Goal: Task Accomplishment & Management: Manage account settings

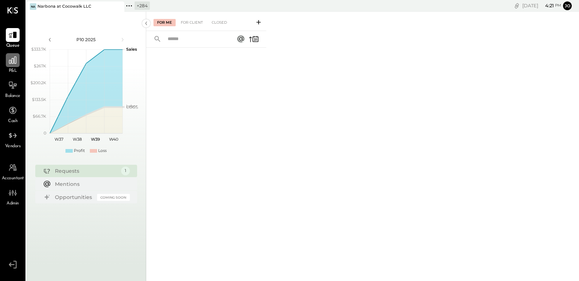
click at [13, 63] on icon at bounding box center [12, 59] width 7 height 7
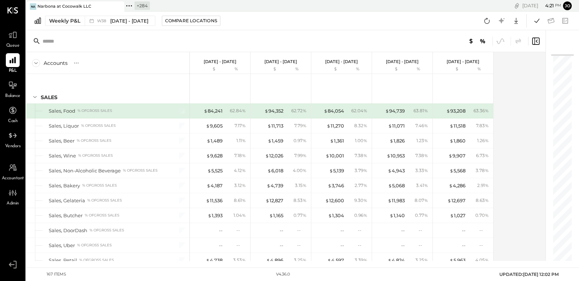
click at [122, 5] on icon at bounding box center [118, 6] width 9 height 9
click at [34, 6] on icon at bounding box center [30, 5] width 9 height 9
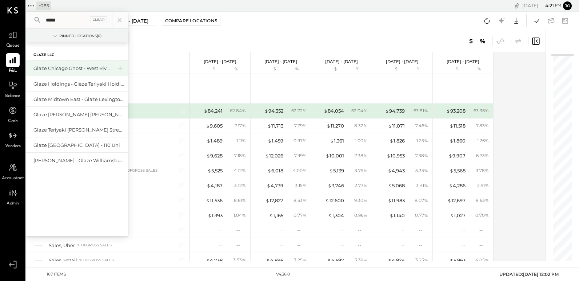
type input "*****"
click at [69, 66] on div "Glaze Chicago Ghost - West River Rice LLC" at bounding box center [72, 68] width 79 height 7
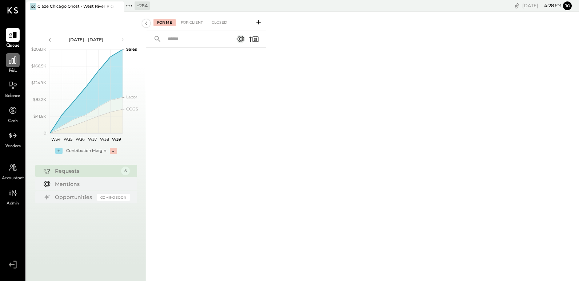
click at [15, 61] on icon at bounding box center [12, 59] width 9 height 9
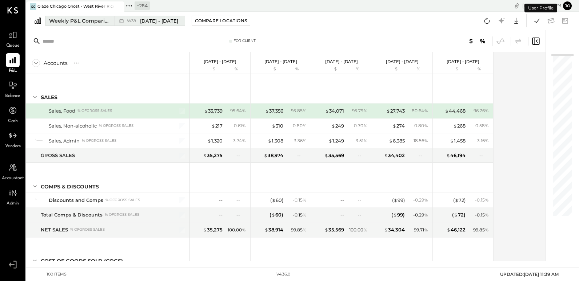
click at [97, 21] on div "Weekly P&L Comparison" at bounding box center [79, 20] width 61 height 7
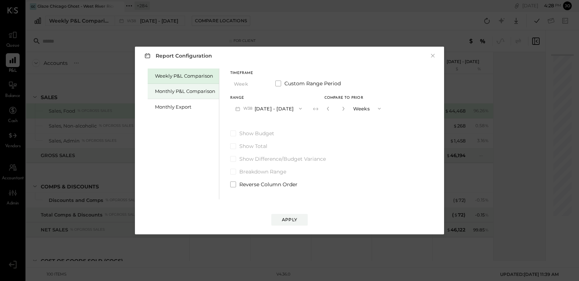
click at [161, 86] on div "Monthly P&L Comparison" at bounding box center [183, 91] width 71 height 15
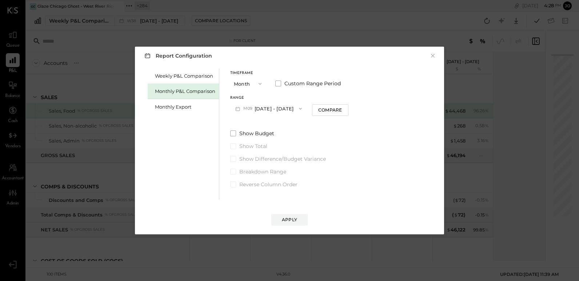
click at [259, 110] on button "M09 Sep 1 - 30, 2025" at bounding box center [268, 108] width 77 height 13
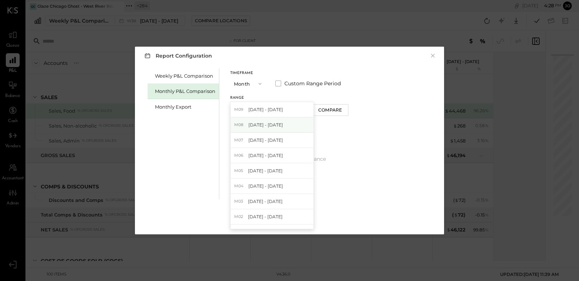
click at [283, 126] on div "M08 Aug 1 - 31, 2025" at bounding box center [272, 124] width 83 height 15
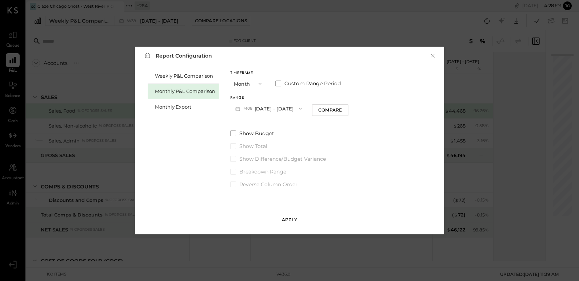
click at [301, 222] on button "Apply" at bounding box center [289, 220] width 36 height 12
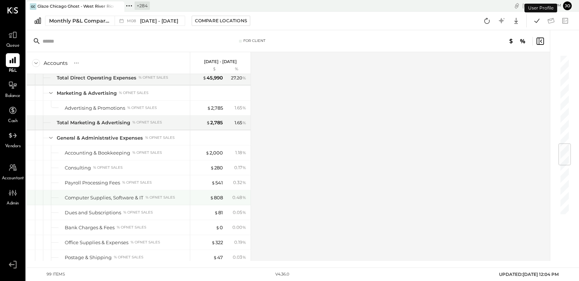
scroll to position [1161, 0]
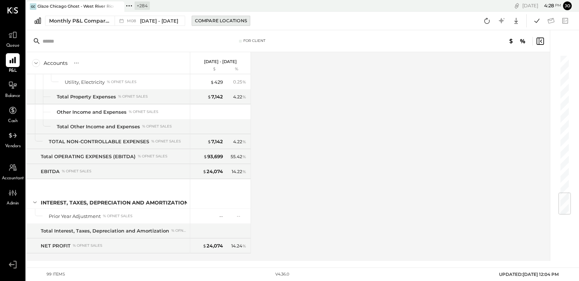
click at [200, 19] on div "Compare Locations" at bounding box center [221, 20] width 52 height 6
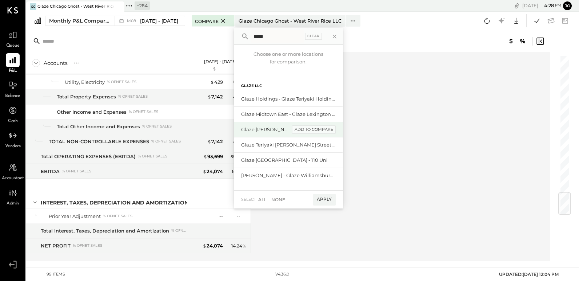
type input "*****"
click at [324, 129] on div "add to compare" at bounding box center [314, 129] width 44 height 9
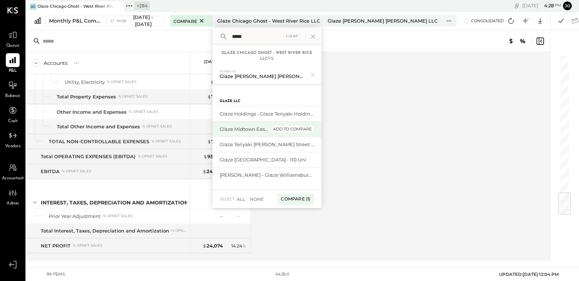
click at [294, 130] on div "add to compare" at bounding box center [293, 129] width 44 height 9
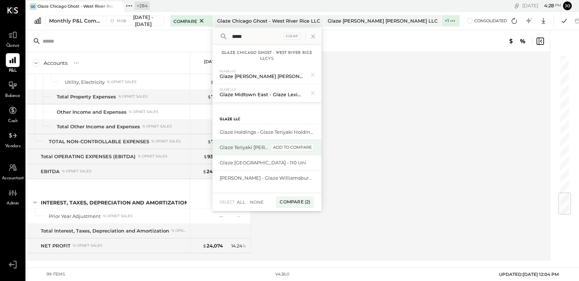
click at [296, 147] on div "add to compare" at bounding box center [293, 147] width 44 height 9
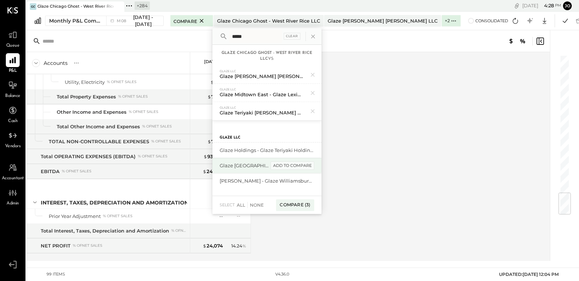
click at [295, 165] on div "add to compare" at bounding box center [293, 165] width 44 height 9
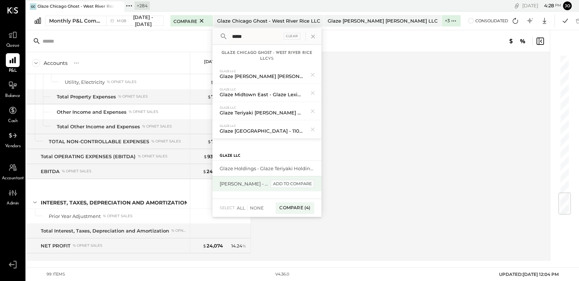
click at [295, 181] on div "add to compare" at bounding box center [293, 183] width 44 height 9
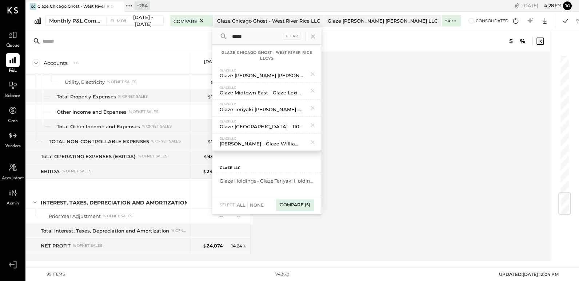
click at [298, 202] on div "Compare (5)" at bounding box center [295, 205] width 38 height 12
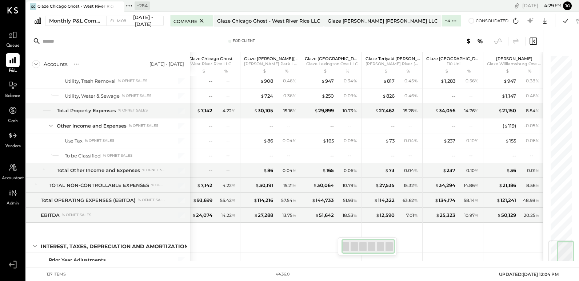
scroll to position [1554, 0]
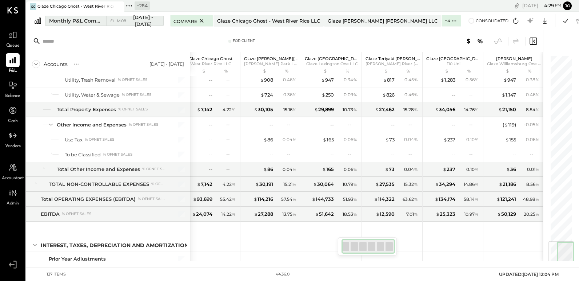
click at [97, 19] on div "Monthly P&L Comparison" at bounding box center [75, 20] width 53 height 7
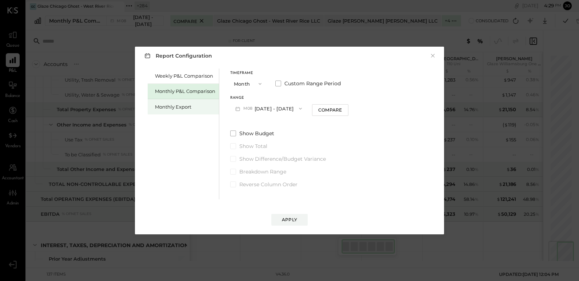
click at [184, 104] on div "Monthly Export" at bounding box center [185, 106] width 60 height 7
click at [255, 108] on button "M09 [DATE] - [DATE]" at bounding box center [268, 108] width 77 height 13
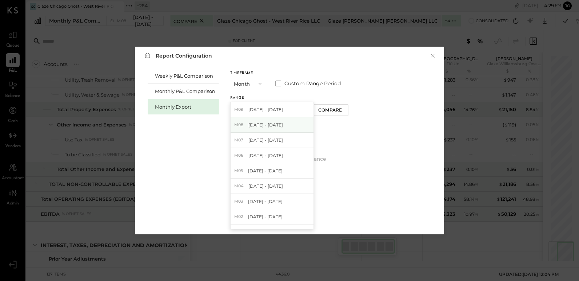
click at [271, 122] on span "[DATE] - [DATE]" at bounding box center [266, 125] width 35 height 6
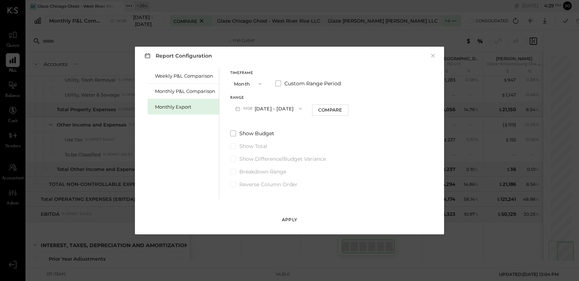
click at [293, 217] on div "Apply" at bounding box center [289, 219] width 15 height 6
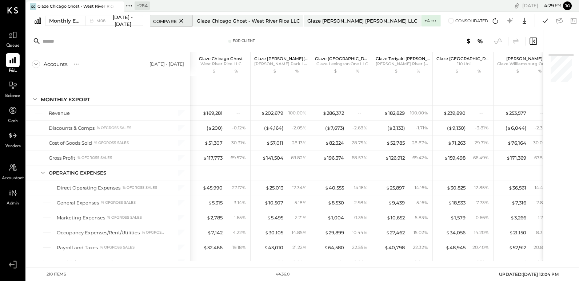
click at [177, 21] on icon at bounding box center [181, 20] width 9 height 9
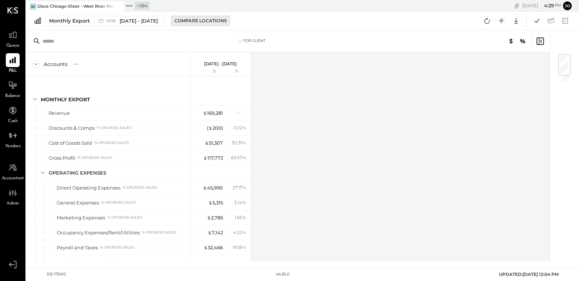
click at [189, 24] on button "Compare Locations" at bounding box center [200, 21] width 59 height 10
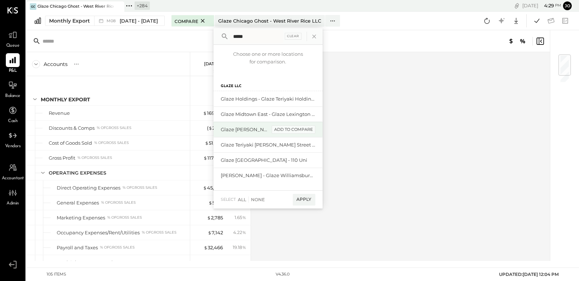
type input "*****"
click at [301, 128] on div "add to compare" at bounding box center [294, 129] width 44 height 9
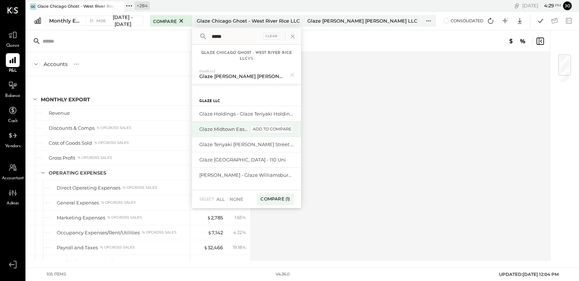
click at [276, 127] on div "add to compare" at bounding box center [272, 129] width 44 height 9
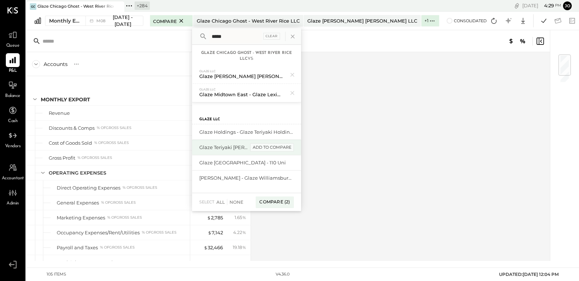
click at [277, 148] on div "add to compare" at bounding box center [272, 147] width 44 height 9
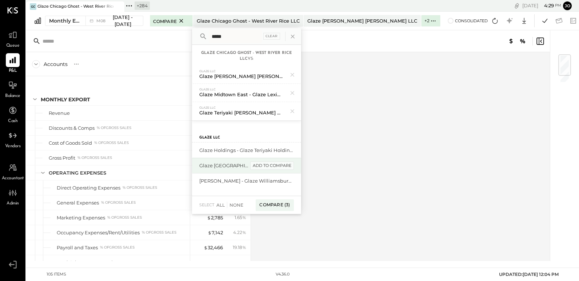
click at [278, 167] on div "add to compare" at bounding box center [272, 165] width 44 height 9
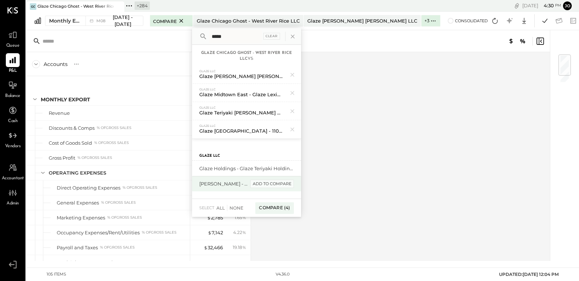
click at [278, 181] on div "add to compare" at bounding box center [272, 183] width 44 height 9
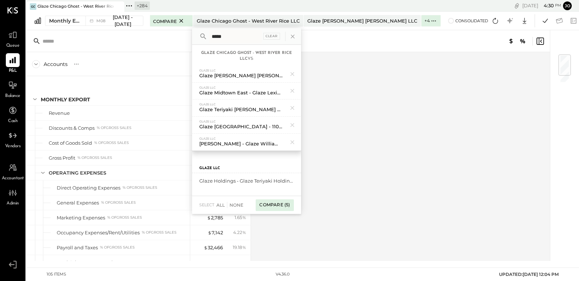
click at [263, 208] on div "Compare (5)" at bounding box center [275, 205] width 38 height 12
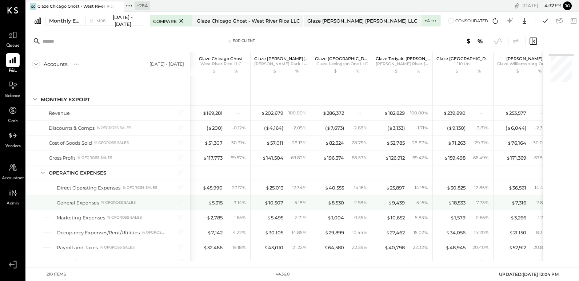
scroll to position [55, 0]
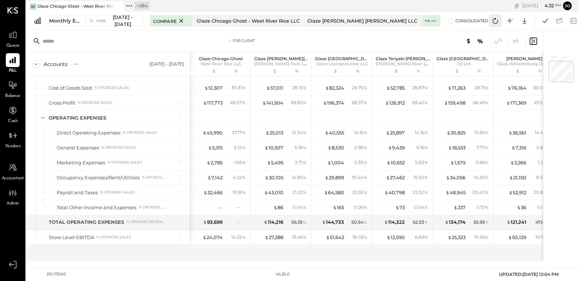
click at [497, 20] on icon at bounding box center [495, 20] width 9 height 9
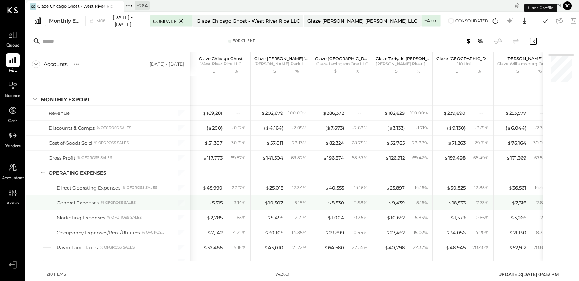
scroll to position [55, 0]
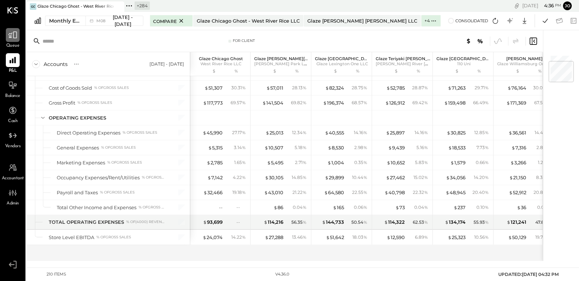
click at [18, 35] on div at bounding box center [13, 35] width 14 height 14
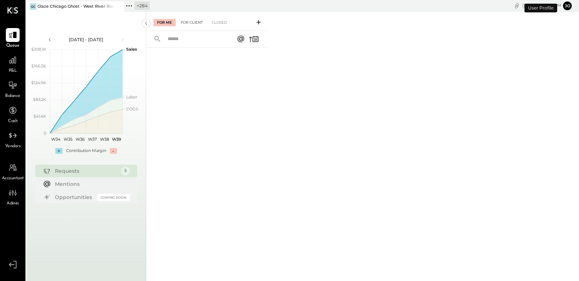
click at [187, 21] on div "For Client" at bounding box center [191, 22] width 29 height 7
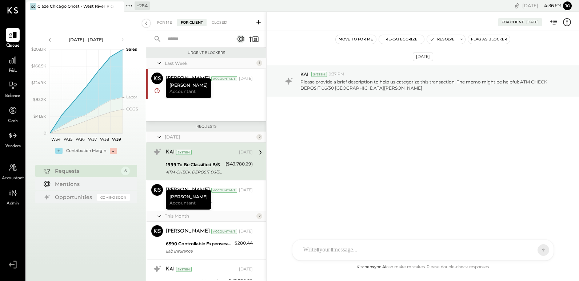
click at [132, 11] on div "+ 284 Pinned Locations ( 1 ) Glaze Chicago Ghost - West River Rice LLC Zocalo 1…" at bounding box center [227, 6] width 207 height 12
click at [131, 7] on icon at bounding box center [128, 5] width 9 height 9
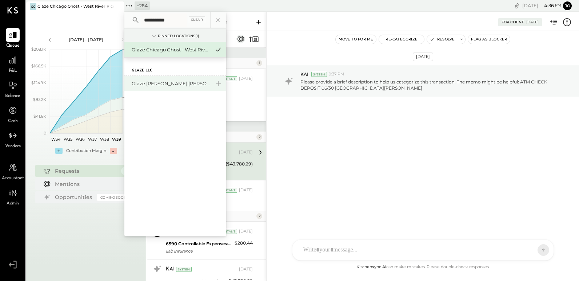
type input "**********"
click at [170, 82] on div "Glaze [PERSON_NAME] [PERSON_NAME] LLC" at bounding box center [171, 83] width 79 height 7
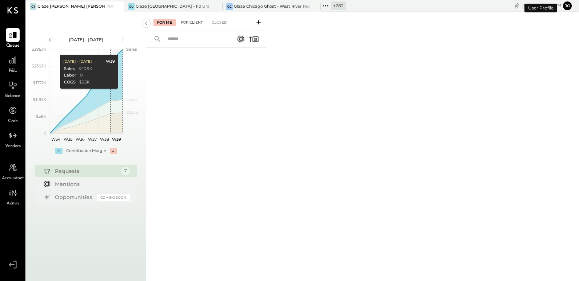
click at [179, 25] on div "For Client" at bounding box center [191, 22] width 29 height 7
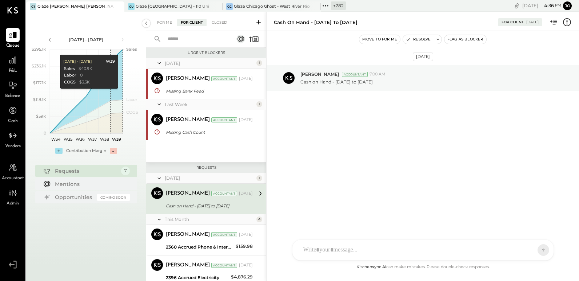
click at [168, 28] on div "For Me For Client Closed" at bounding box center [206, 21] width 120 height 19
click at [167, 23] on div "For Me" at bounding box center [165, 22] width 22 height 7
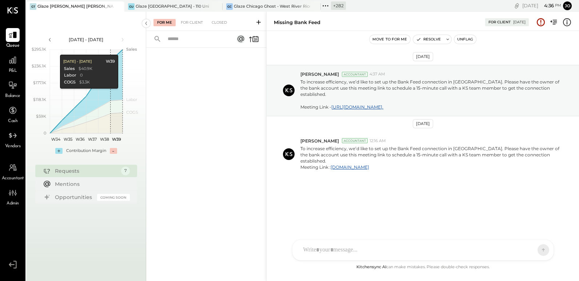
click at [330, 5] on icon at bounding box center [325, 5] width 9 height 9
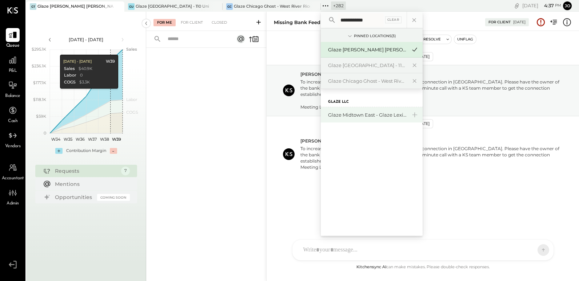
type input "**********"
click at [376, 114] on div "Glaze Midtown East - Glaze Lexington One LLC" at bounding box center [367, 114] width 79 height 7
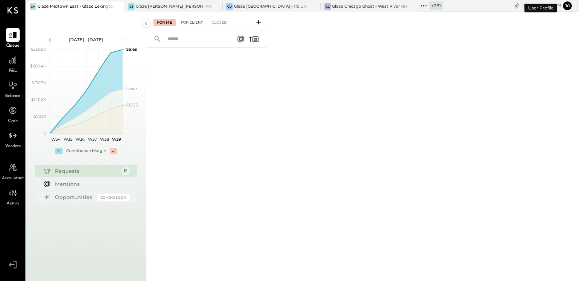
click at [184, 26] on div "For Client" at bounding box center [191, 22] width 29 height 7
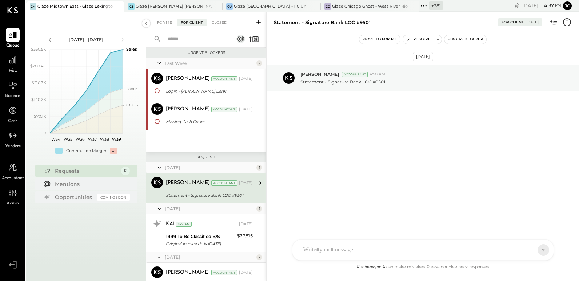
scroll to position [24, 0]
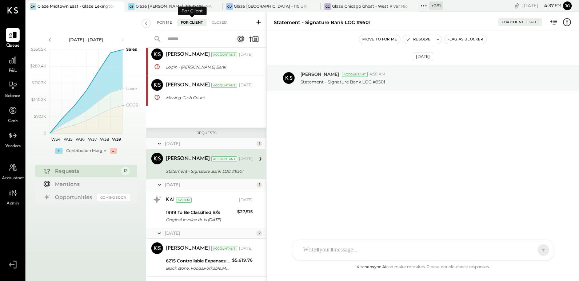
click at [171, 23] on div "For Me" at bounding box center [165, 22] width 22 height 7
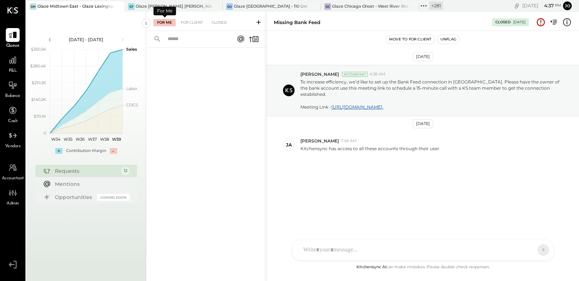
click at [187, 27] on div "For Me For Client Closed" at bounding box center [206, 21] width 120 height 19
click at [188, 26] on div "For Me For Client Closed" at bounding box center [206, 21] width 120 height 19
click at [188, 25] on div "For Client" at bounding box center [191, 22] width 29 height 7
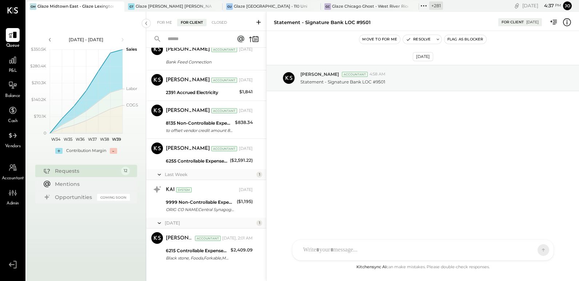
scroll to position [315, 0]
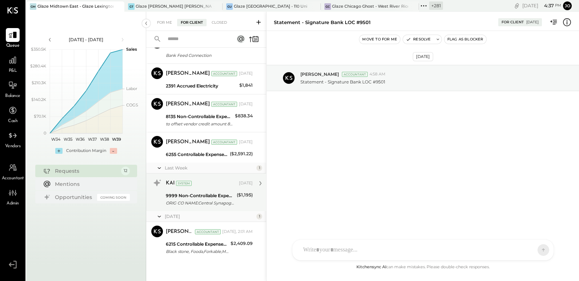
click at [201, 200] on div "ORIG CO NAME:Central Synagogu ORIG ID:1462121493 DESC DATE: CO ENTRY DESCR:EDI …" at bounding box center [200, 202] width 69 height 7
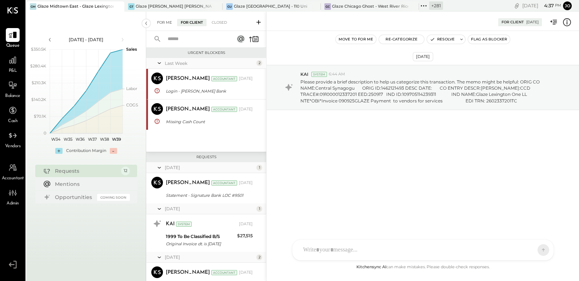
click at [168, 25] on div "For Me" at bounding box center [165, 22] width 22 height 7
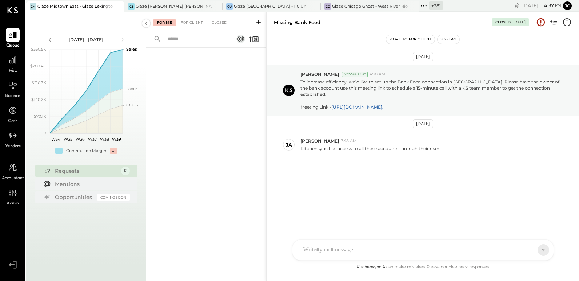
click at [426, 7] on icon at bounding box center [423, 5] width 9 height 9
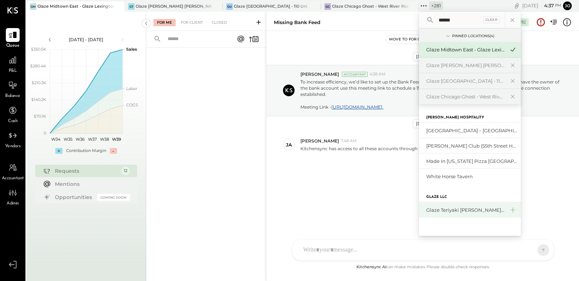
type input "******"
click at [451, 213] on div "Glaze Teriyaki [PERSON_NAME] Street - [PERSON_NAME] River [PERSON_NAME] LLC" at bounding box center [470, 209] width 102 height 15
click at [452, 207] on div "Glaze Teriyaki [PERSON_NAME] Street - [PERSON_NAME] River [PERSON_NAME] LLC" at bounding box center [465, 209] width 79 height 7
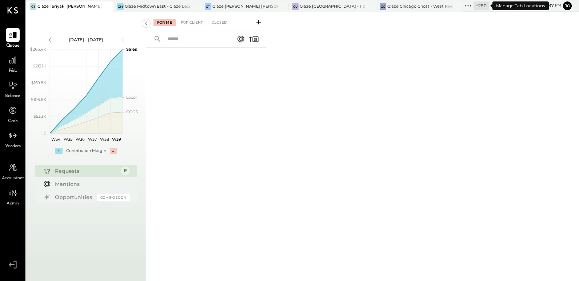
click at [469, 7] on icon at bounding box center [468, 5] width 9 height 9
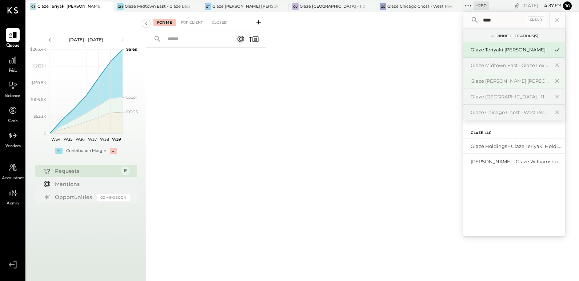
type input "*****"
click at [329, 8] on div "Glaze [GEOGRAPHIC_DATA] - 110 Uni" at bounding box center [332, 7] width 65 height 6
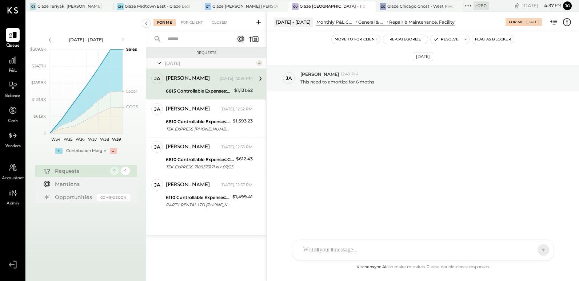
click at [470, 4] on icon at bounding box center [468, 5] width 9 height 9
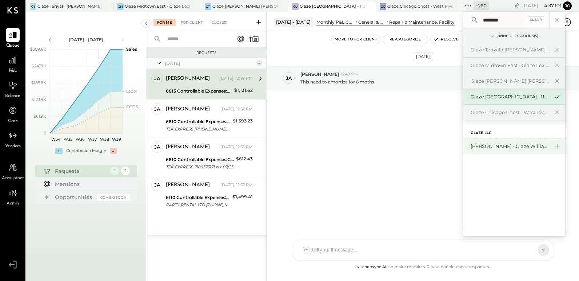
type input "********"
click at [500, 140] on div "[PERSON_NAME] - Glaze Williamsburg One LLC" at bounding box center [515, 145] width 102 height 15
click at [498, 149] on div "[PERSON_NAME] - Glaze Williamsburg One LLC" at bounding box center [515, 145] width 102 height 15
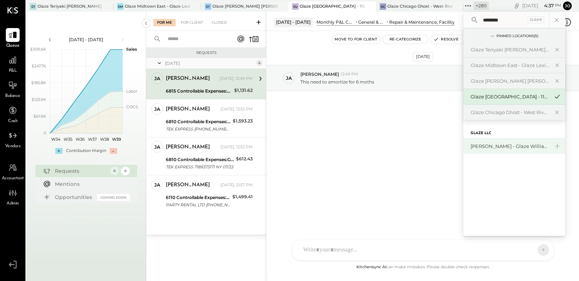
click at [498, 143] on div "[PERSON_NAME] - Glaze Williamsburg One LLC" at bounding box center [510, 146] width 79 height 7
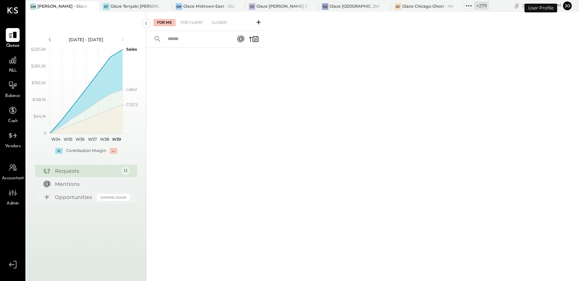
click at [202, 27] on div "For Me For Client Closed" at bounding box center [206, 21] width 120 height 19
click at [201, 26] on div "For Client" at bounding box center [191, 22] width 29 height 7
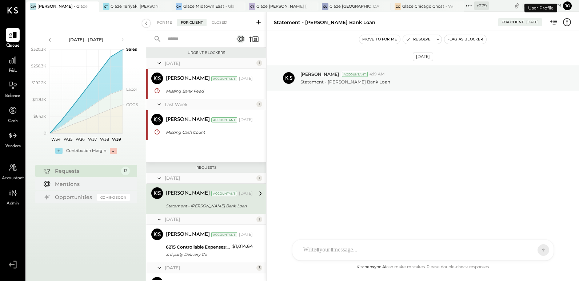
scroll to position [35, 0]
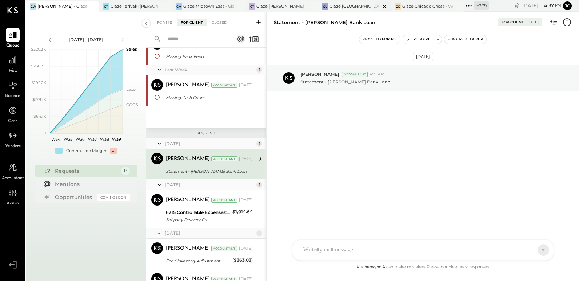
click at [338, 4] on div "Glaze [GEOGRAPHIC_DATA] - 110 Uni" at bounding box center [355, 7] width 51 height 6
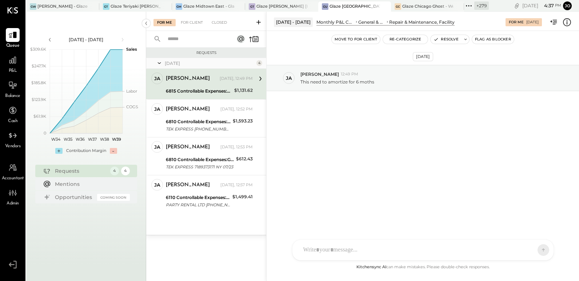
click at [567, 24] on icon at bounding box center [567, 21] width 9 height 9
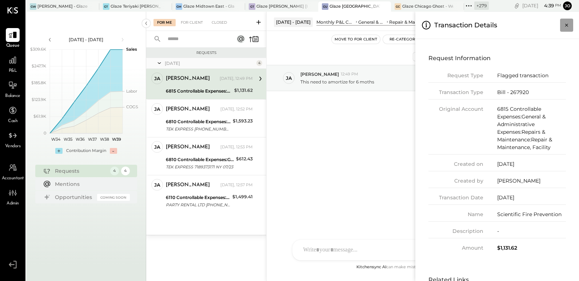
click at [572, 22] on button "Close panel" at bounding box center [566, 25] width 13 height 13
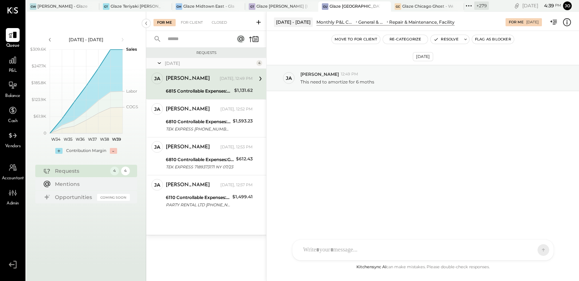
click at [369, 243] on div at bounding box center [417, 250] width 234 height 16
type input "*****"
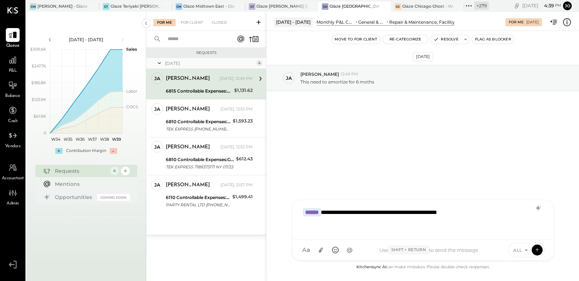
click at [461, 214] on div "**********" at bounding box center [423, 218] width 247 height 29
click at [466, 40] on icon at bounding box center [465, 39] width 5 height 5
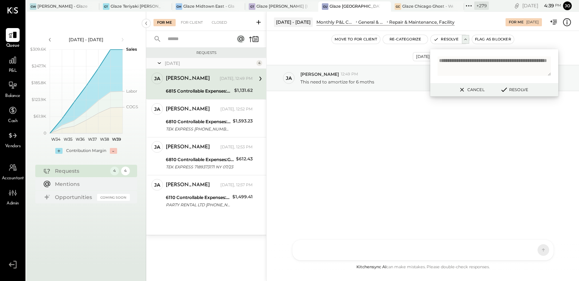
type textarea "**********"
click at [515, 91] on button "Resolve" at bounding box center [514, 89] width 33 height 9
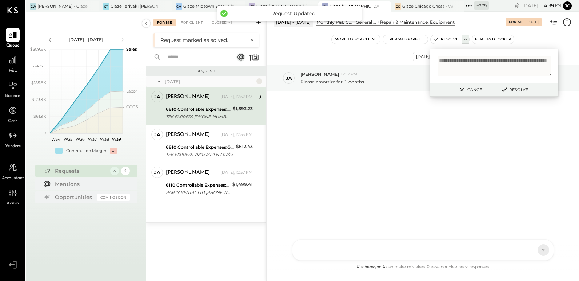
click at [454, 164] on div "Sep 26th, 2025 ja jamie 12:52 PM Please amortize for 6. oonths" at bounding box center [423, 146] width 313 height 231
click at [385, 83] on div "Please amortize for 6. oonths" at bounding box center [437, 81] width 273 height 8
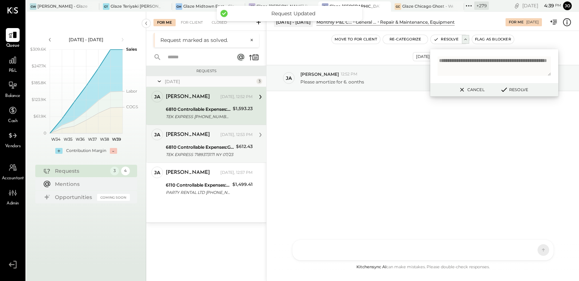
click at [210, 141] on div "ja jamie Owner jamie Today, 12:53 PM 6810 Controllable Expenses:General & Admin…" at bounding box center [206, 143] width 120 height 38
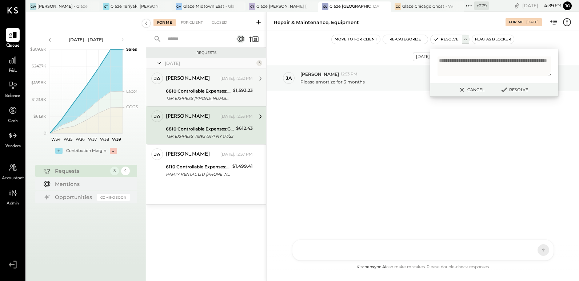
click at [210, 91] on div "6810 Controllable Expenses:General & Administrative Expenses:Repairs & Maintena…" at bounding box center [198, 90] width 65 height 7
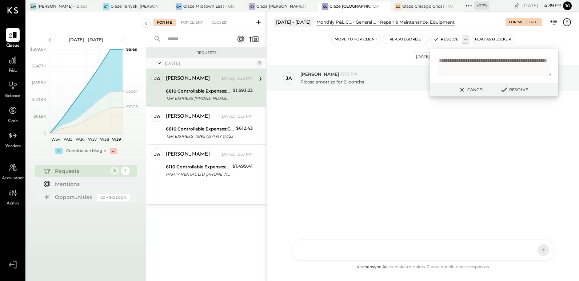
click at [466, 90] on button "Cancel" at bounding box center [471, 89] width 31 height 9
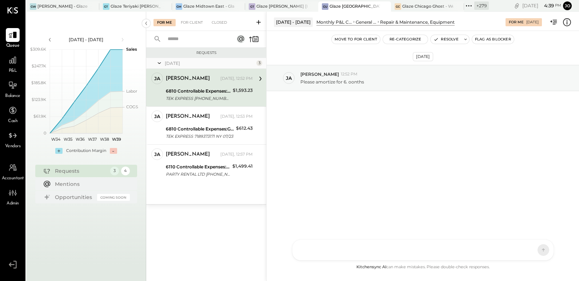
click at [568, 21] on icon at bounding box center [567, 21] width 9 height 9
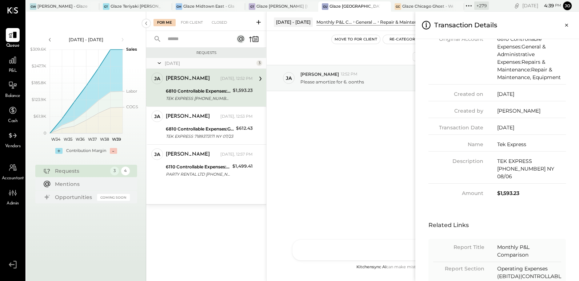
scroll to position [4, 0]
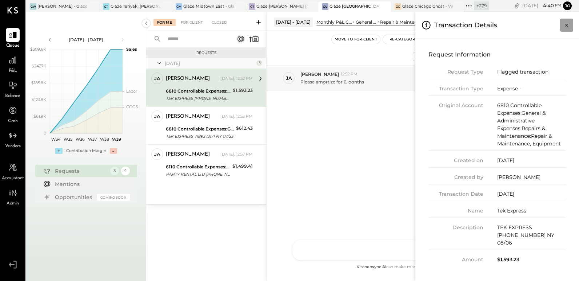
click at [567, 27] on icon "Close panel" at bounding box center [566, 24] width 7 height 7
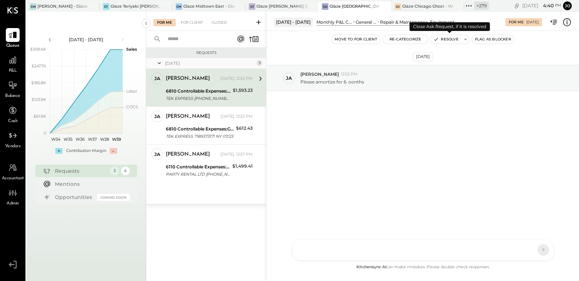
click at [453, 36] on button "Resolve" at bounding box center [446, 39] width 31 height 9
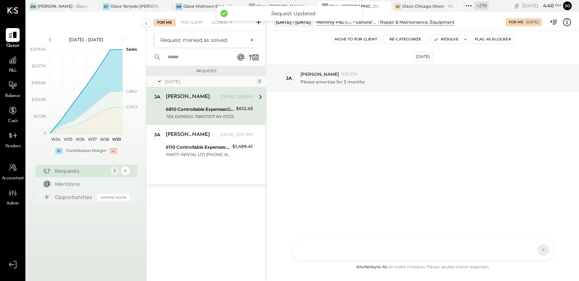
click at [286, 13] on div "Request Updated" at bounding box center [293, 13] width 124 height 7
click at [223, 26] on div "Closed" at bounding box center [219, 22] width 23 height 7
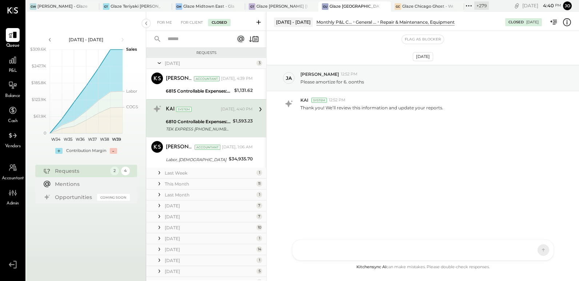
click at [210, 101] on div "KAI System Today, 4:40 PM 6810 Controllable Expenses:General & Administrative E…" at bounding box center [206, 118] width 120 height 38
click at [206, 93] on div "6815 Controllable Expenses:General & Administrative Expenses:Repairs & Maintena…" at bounding box center [199, 90] width 66 height 7
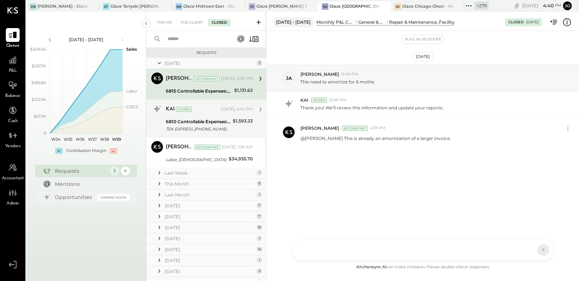
click at [202, 109] on div "KAI System" at bounding box center [192, 109] width 53 height 7
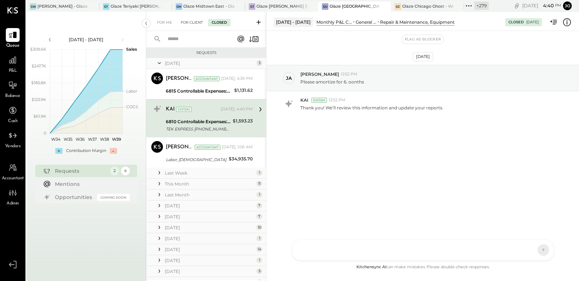
click at [180, 19] on div "For Client" at bounding box center [191, 22] width 29 height 7
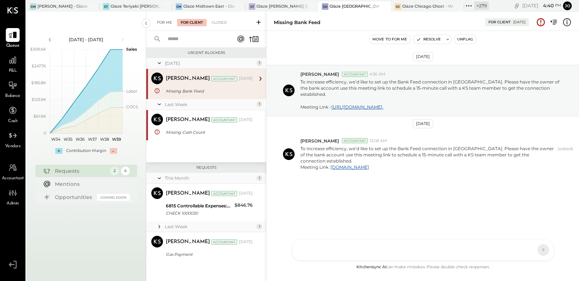
click at [167, 23] on div "For Me" at bounding box center [165, 22] width 22 height 7
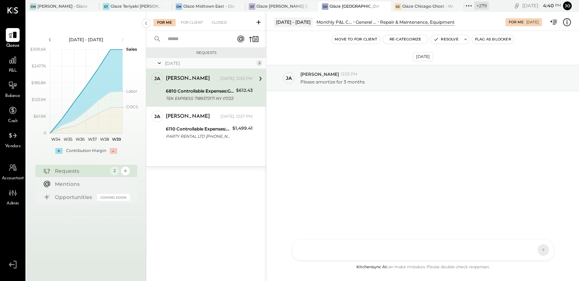
click at [569, 20] on icon at bounding box center [567, 21] width 9 height 9
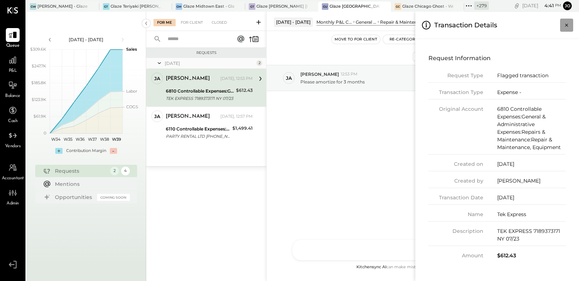
click at [567, 21] on icon "Close panel" at bounding box center [566, 24] width 7 height 7
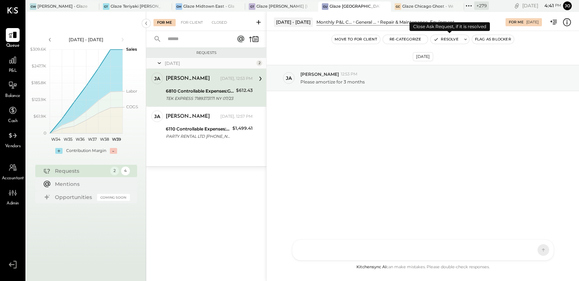
click at [465, 37] on icon at bounding box center [465, 39] width 5 height 5
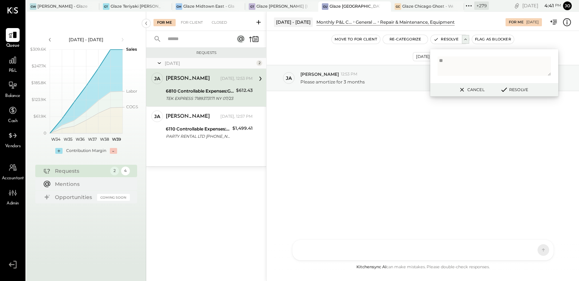
type textarea "*"
click at [517, 89] on button "Resolve" at bounding box center [514, 89] width 33 height 9
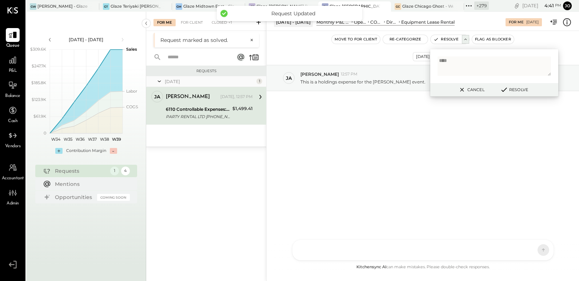
click at [501, 67] on textarea "****" at bounding box center [495, 65] width 114 height 19
type textarea "****"
click at [478, 91] on button "Cancel" at bounding box center [471, 89] width 31 height 9
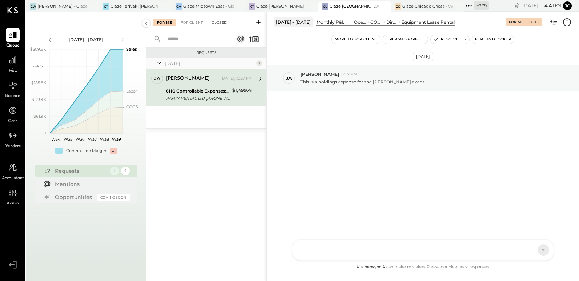
click at [217, 21] on div "Closed" at bounding box center [219, 22] width 23 height 7
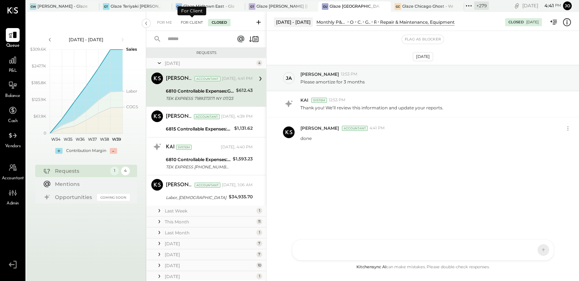
click at [192, 23] on div "For Client" at bounding box center [191, 22] width 29 height 7
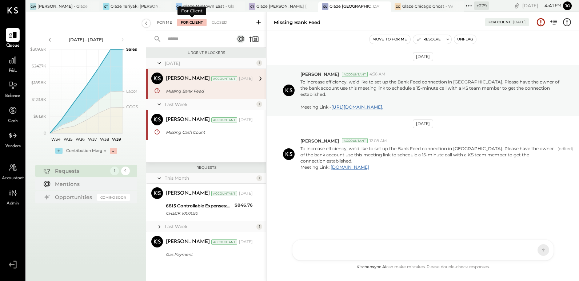
click at [165, 22] on div "For Me" at bounding box center [165, 22] width 22 height 7
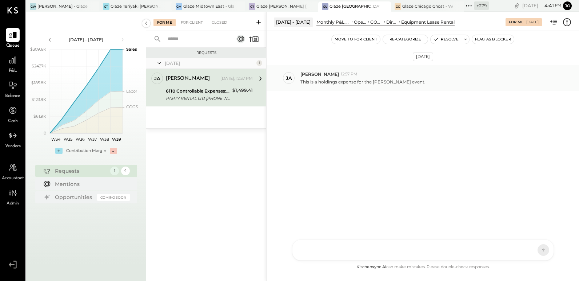
click at [330, 85] on div "ja jamie 12:57 PM This is a holdings expense for the Jalen Brunson event." at bounding box center [423, 78] width 313 height 26
click at [330, 83] on p "This is a holdings expense for the Jalen Brunson event." at bounding box center [363, 82] width 125 height 6
click at [338, 119] on div "Sep 26th, 2025 ja jamie 12:57 PM This is a holdings expense for the Jalen Bruns…" at bounding box center [423, 97] width 313 height 96
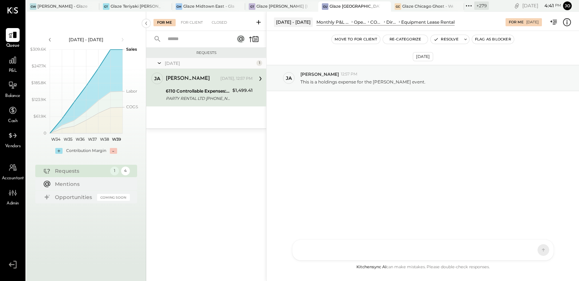
click at [569, 27] on div "Aug 1 - 31, 2025 Monthly P&L Comparison Operating Expenses (EBITDA) CONTROLLABL…" at bounding box center [423, 21] width 313 height 15
click at [569, 22] on icon at bounding box center [567, 21] width 9 height 9
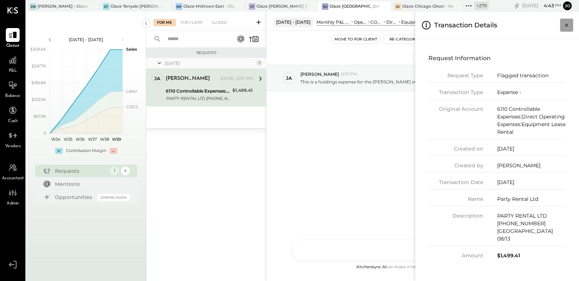
click at [567, 25] on icon "Close panel" at bounding box center [566, 25] width 3 height 3
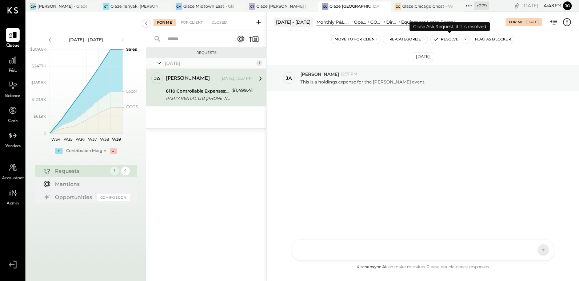
click at [464, 42] on button at bounding box center [465, 39] width 7 height 9
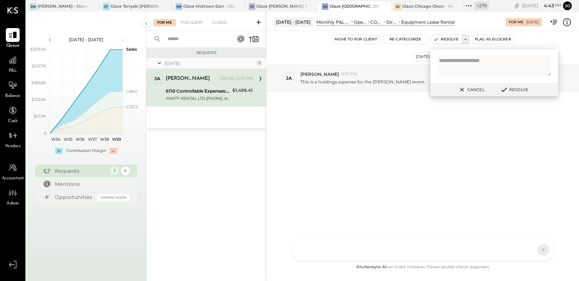
click at [464, 69] on textarea at bounding box center [495, 65] width 114 height 19
type textarea "******"
type textarea "*******"
click at [507, 88] on icon at bounding box center [504, 90] width 9 height 8
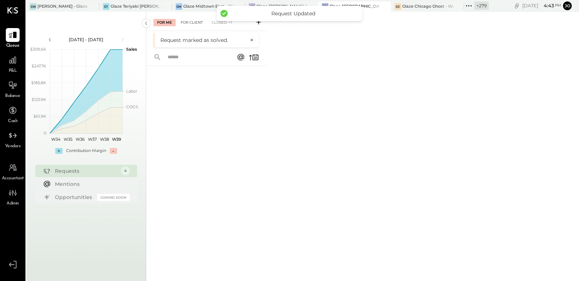
click at [197, 22] on div "For Client" at bounding box center [191, 22] width 29 height 7
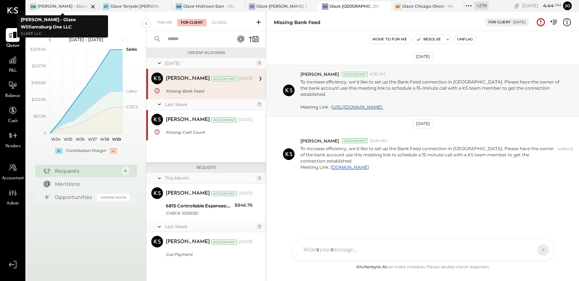
click at [65, 7] on body "Queue P&L Balance Cash Vendors Accountant Admin v 4.36.0 GW Glaze Williamsburg …" at bounding box center [289, 140] width 579 height 281
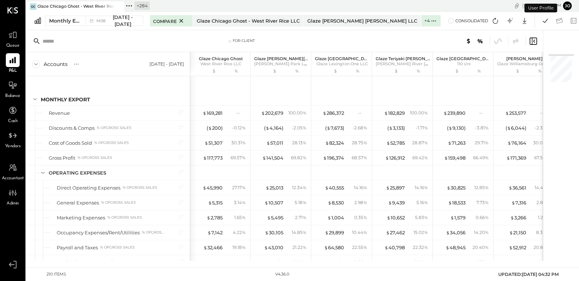
click at [128, 8] on icon at bounding box center [128, 5] width 9 height 9
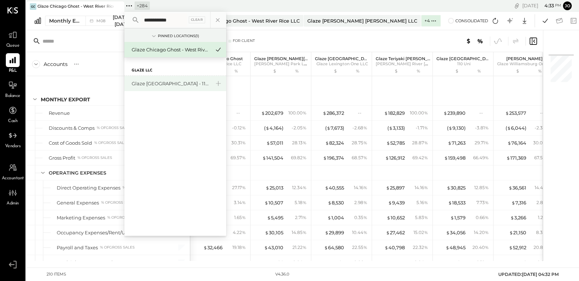
type input "**********"
click at [165, 80] on div "Glaze [GEOGRAPHIC_DATA] - 110 Uni" at bounding box center [171, 83] width 79 height 7
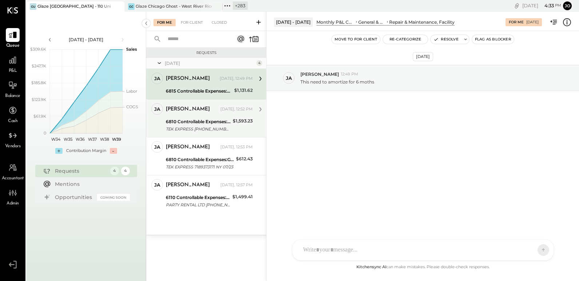
click at [199, 118] on div "6810 Controllable Expenses:General & Administrative Expenses:Repairs & Maintena…" at bounding box center [198, 121] width 65 height 7
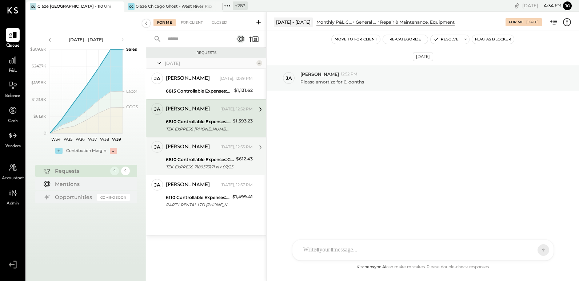
click at [211, 153] on div "jamie Today, 12:53 PM 6810 Controllable Expenses:General & Administrative Expen…" at bounding box center [209, 156] width 87 height 30
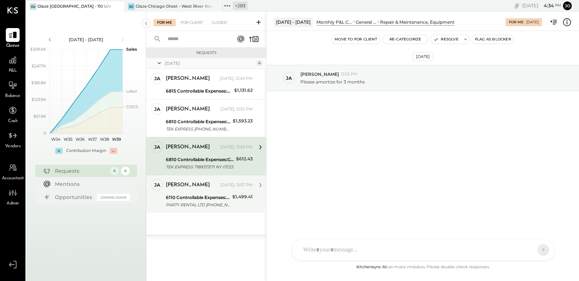
click at [211, 181] on div "jamie" at bounding box center [192, 184] width 53 height 7
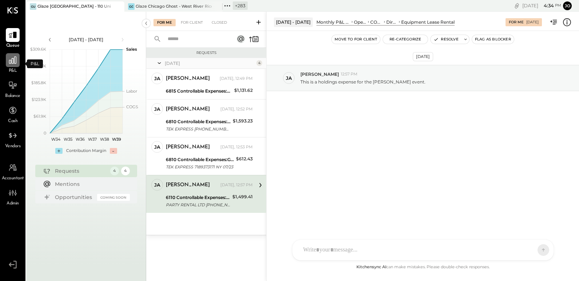
click at [15, 63] on icon at bounding box center [12, 59] width 7 height 7
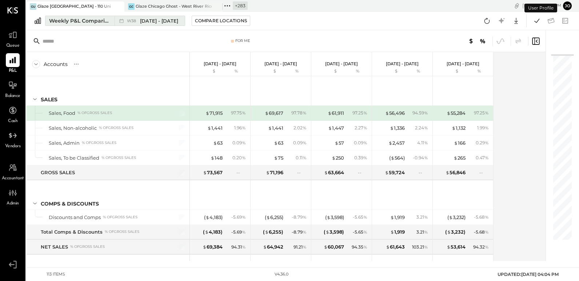
click at [93, 23] on div "Weekly P&L Comparison" at bounding box center [79, 20] width 61 height 7
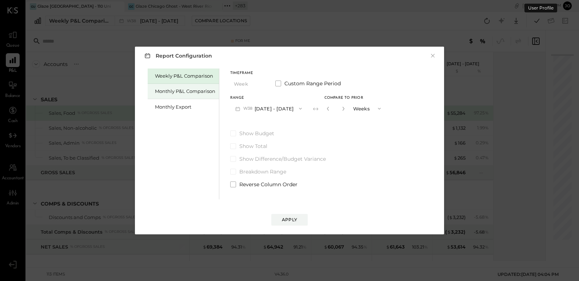
click at [182, 94] on div "Monthly P&L Comparison" at bounding box center [185, 91] width 60 height 7
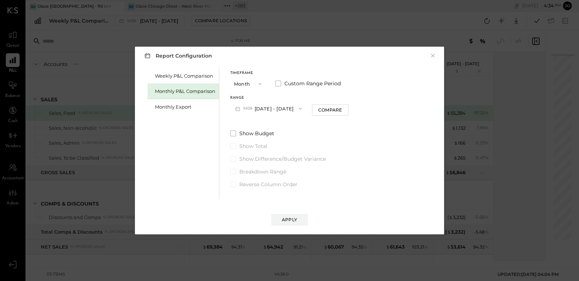
click at [286, 108] on button "M09 [DATE] - [DATE]" at bounding box center [268, 108] width 77 height 13
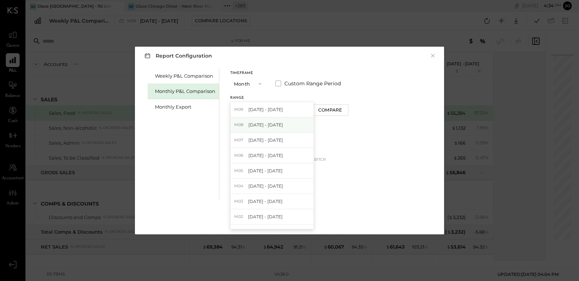
click at [287, 125] on div "M08 Aug 1 - 31, 2025" at bounding box center [272, 124] width 83 height 15
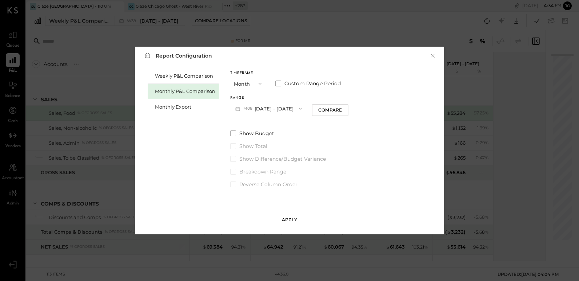
click at [289, 223] on button "Apply" at bounding box center [289, 220] width 36 height 12
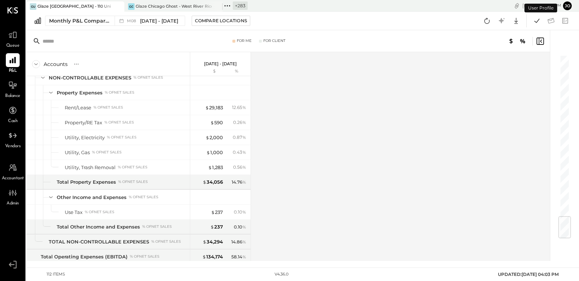
scroll to position [1356, 0]
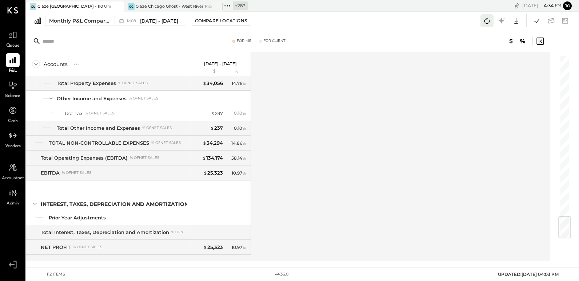
click at [488, 25] on button at bounding box center [487, 20] width 13 height 13
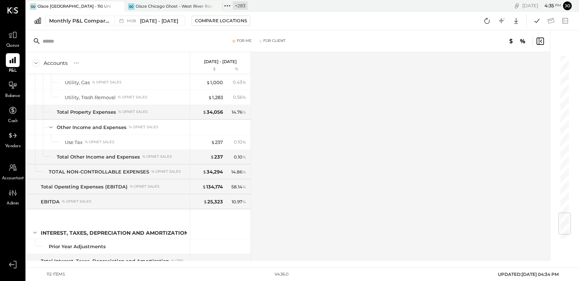
scroll to position [1323, 0]
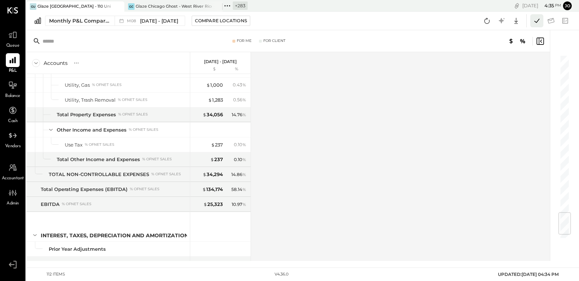
click at [537, 20] on icon at bounding box center [537, 21] width 5 height 4
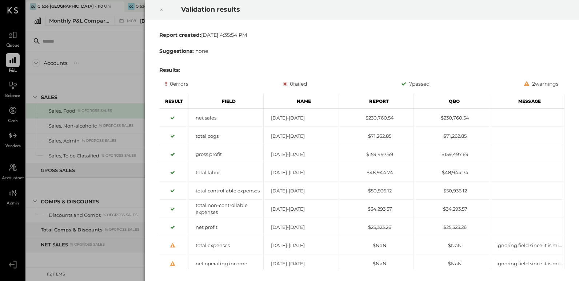
click at [160, 9] on icon at bounding box center [161, 9] width 4 height 9
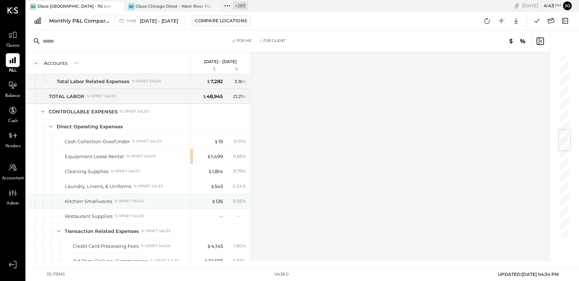
scroll to position [548, 0]
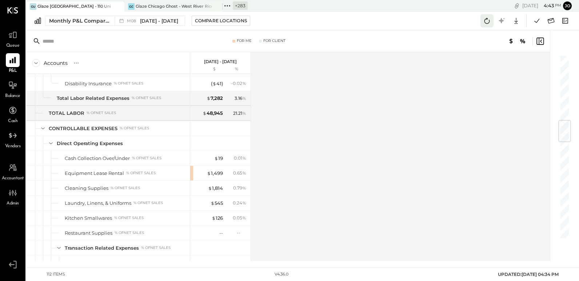
click at [483, 18] on icon at bounding box center [486, 20] width 9 height 9
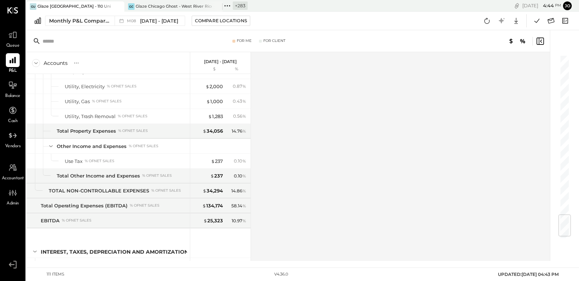
scroll to position [1354, 0]
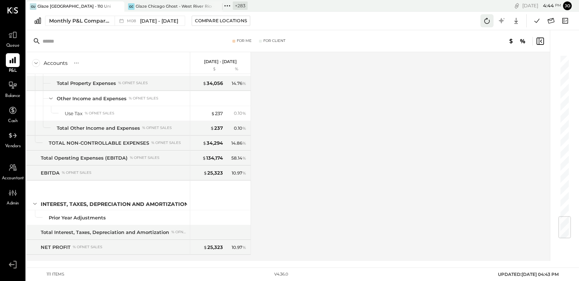
click at [488, 16] on icon at bounding box center [486, 20] width 9 height 9
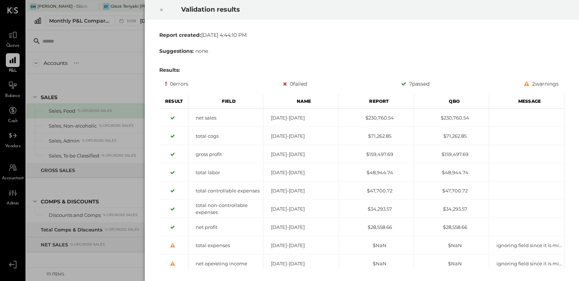
click at [162, 11] on icon at bounding box center [161, 9] width 4 height 9
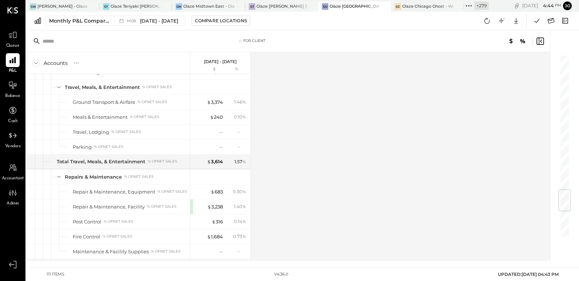
scroll to position [1339, 0]
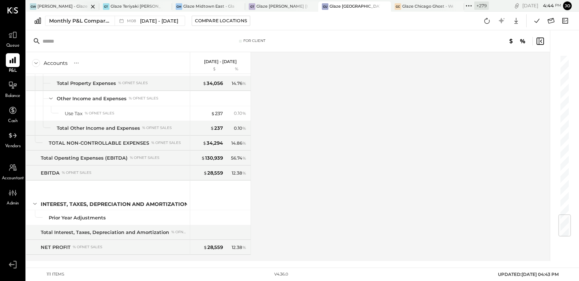
click at [96, 7] on icon at bounding box center [92, 6] width 9 height 9
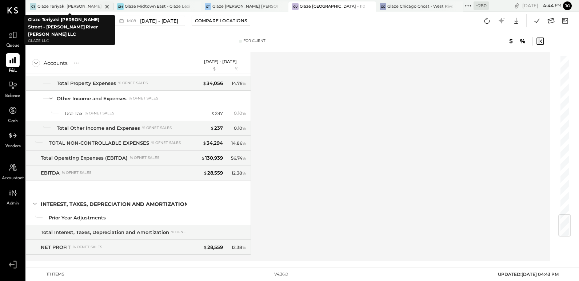
click at [106, 7] on icon at bounding box center [107, 6] width 9 height 9
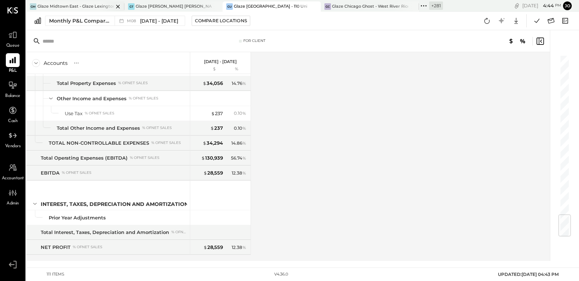
click at [115, 6] on icon at bounding box center [118, 6] width 9 height 9
click at [120, 6] on icon at bounding box center [118, 6] width 9 height 9
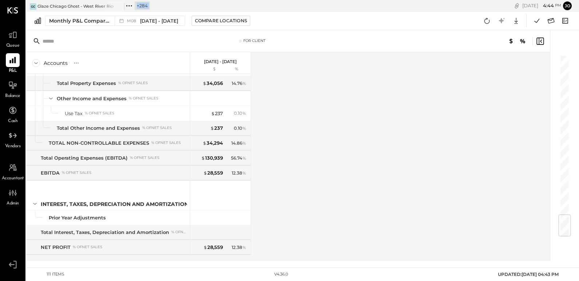
click at [120, 6] on icon at bounding box center [118, 6] width 9 height 9
click at [13, 64] on icon at bounding box center [12, 59] width 9 height 9
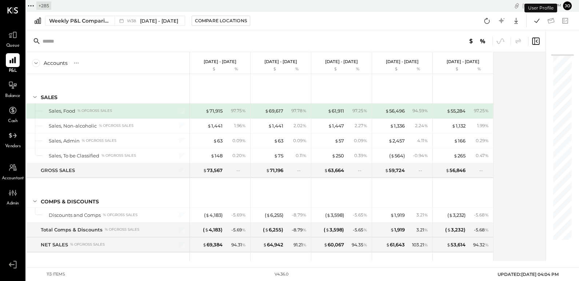
click at [32, 8] on icon at bounding box center [30, 5] width 9 height 9
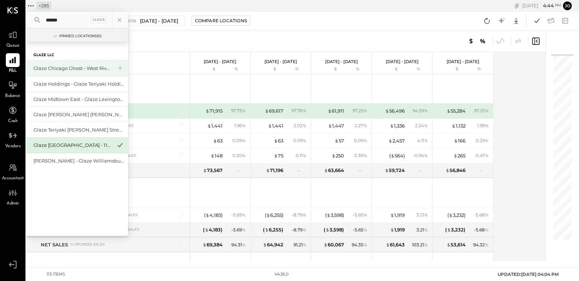
type input "*****"
click at [84, 68] on div "Glaze Chicago Ghost - West River Rice LLC" at bounding box center [72, 68] width 79 height 7
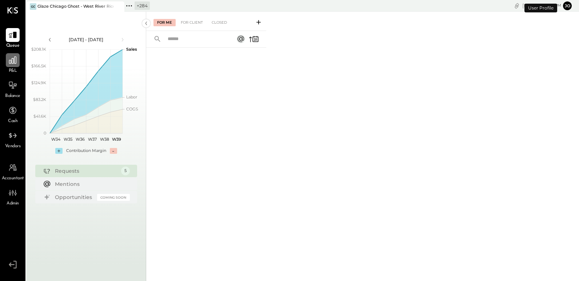
click at [15, 57] on icon at bounding box center [12, 59] width 9 height 9
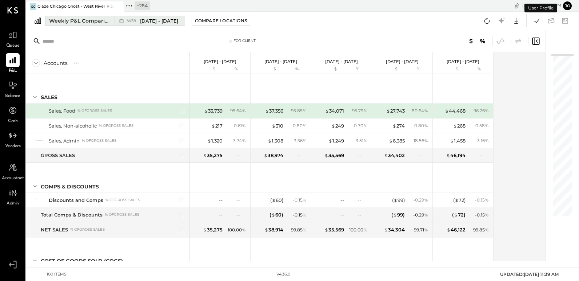
click at [119, 19] on icon at bounding box center [121, 20] width 7 height 7
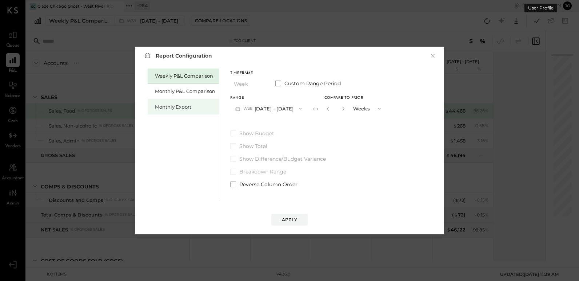
click at [191, 104] on div "Monthly Export" at bounding box center [185, 106] width 60 height 7
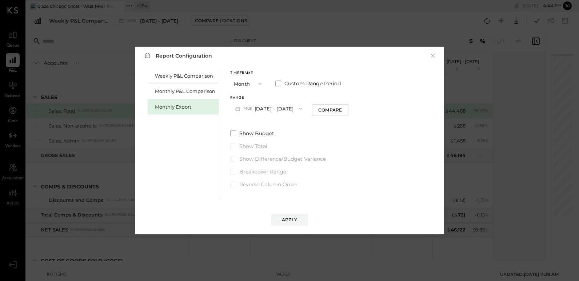
click at [274, 115] on div "Timeframe Month Custom Range Period Range M09 Sep 1 - 30, 2025 Compare Show Bud…" at bounding box center [289, 127] width 118 height 119
click at [274, 110] on button "M09 Sep 1 - 30, 2025" at bounding box center [268, 108] width 77 height 13
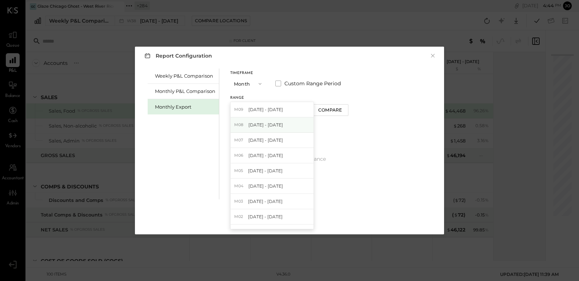
click at [274, 123] on span "[DATE] - [DATE]" at bounding box center [266, 125] width 35 height 6
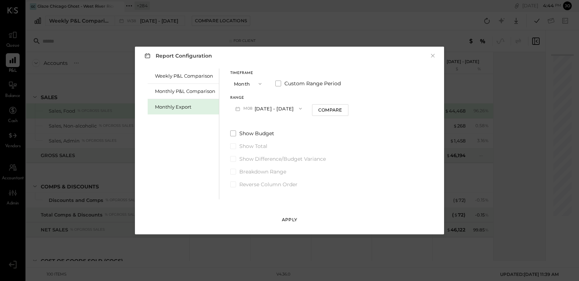
click at [294, 218] on div "Apply" at bounding box center [289, 219] width 15 height 6
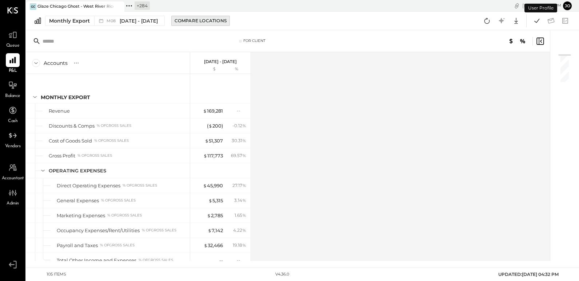
click at [200, 24] on button "Compare Locations" at bounding box center [200, 21] width 59 height 10
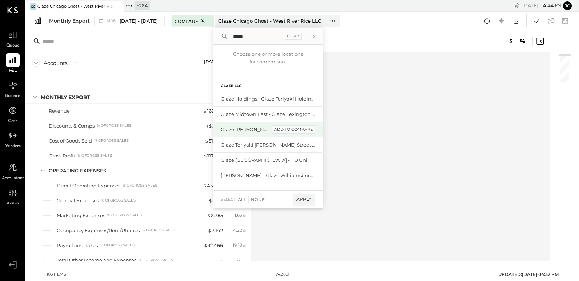
type input "*****"
click at [297, 129] on div "add to compare" at bounding box center [294, 129] width 44 height 9
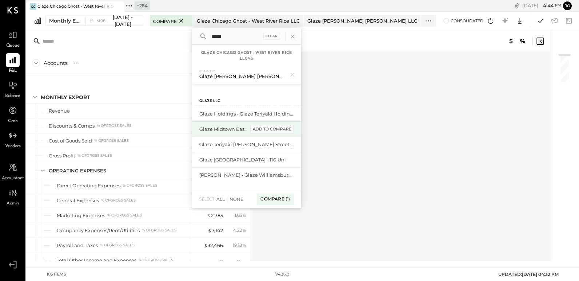
click at [266, 128] on div "add to compare" at bounding box center [272, 129] width 44 height 9
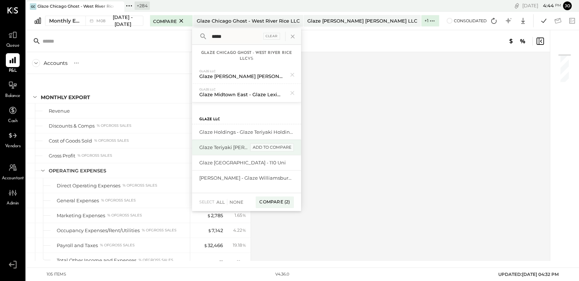
click at [265, 147] on div "add to compare" at bounding box center [272, 147] width 44 height 9
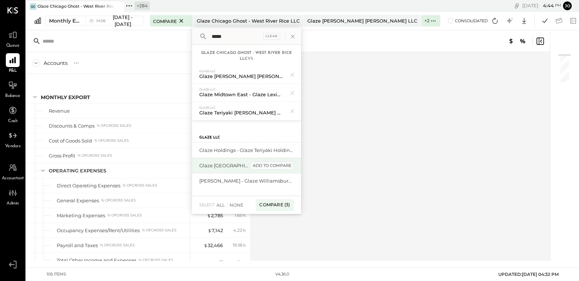
click at [266, 165] on div "add to compare" at bounding box center [272, 165] width 44 height 9
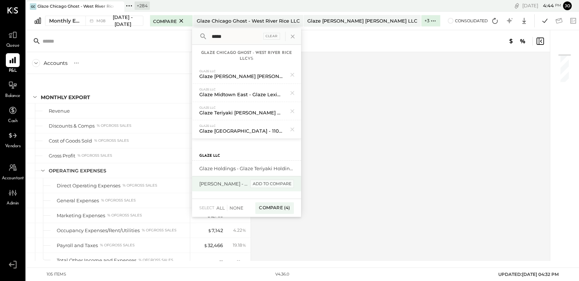
click at [265, 182] on div "add to compare" at bounding box center [272, 183] width 44 height 9
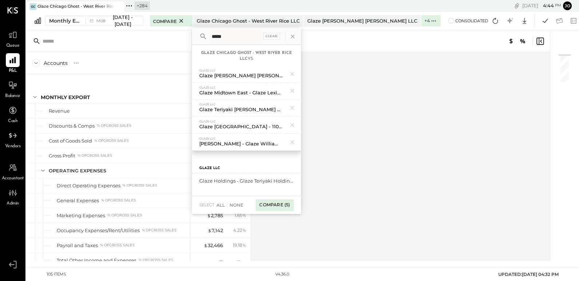
click at [266, 203] on div "Compare (5)" at bounding box center [275, 205] width 38 height 12
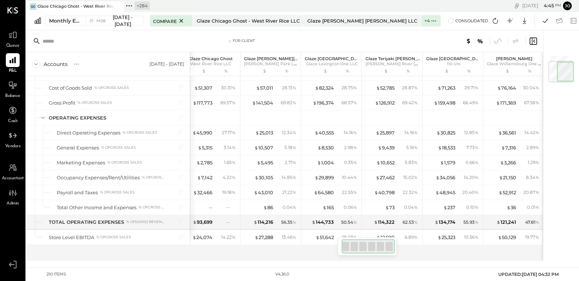
scroll to position [53, 0]
click at [497, 22] on icon at bounding box center [495, 20] width 9 height 9
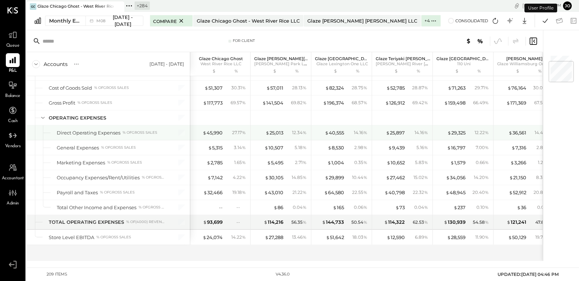
scroll to position [0, 10]
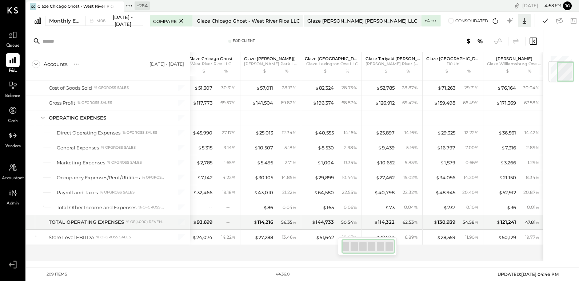
click at [525, 19] on icon at bounding box center [524, 20] width 9 height 9
click at [497, 61] on div "Excel" at bounding box center [502, 63] width 58 height 15
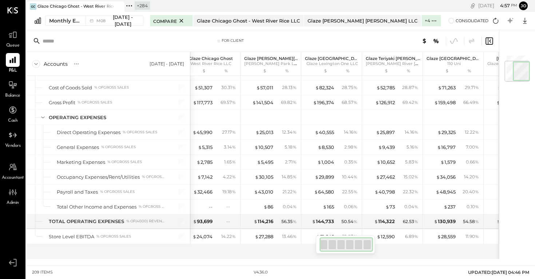
scroll to position [0, 0]
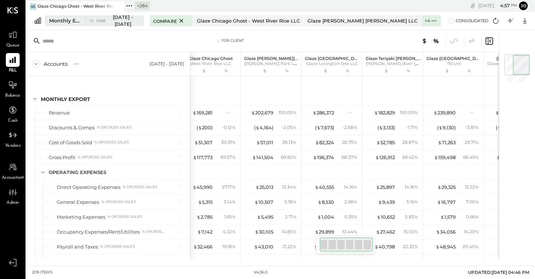
click at [103, 22] on span "M08" at bounding box center [101, 21] width 11 height 4
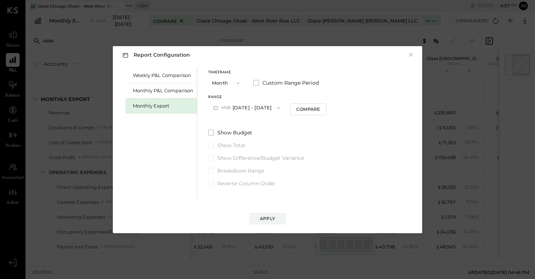
click at [261, 104] on button "M08 [DATE] - [DATE]" at bounding box center [246, 107] width 77 height 13
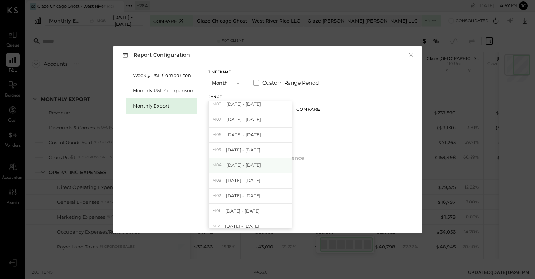
scroll to position [21, 0]
click at [257, 204] on div "M01 [DATE] - [DATE]" at bounding box center [249, 210] width 83 height 15
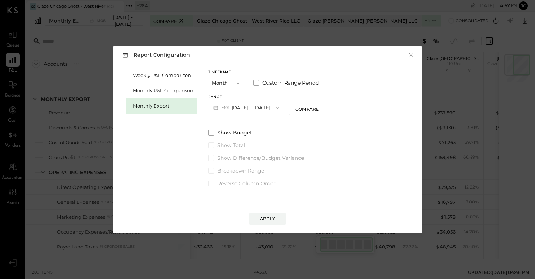
click at [266, 211] on div "Apply" at bounding box center [267, 212] width 295 height 26
click at [266, 215] on button "Apply" at bounding box center [267, 219] width 36 height 12
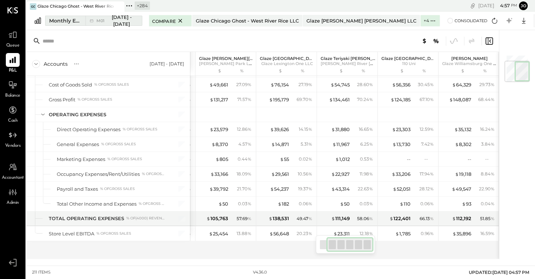
click at [106, 22] on div "M01 [DATE] - [DATE]" at bounding box center [115, 20] width 39 height 13
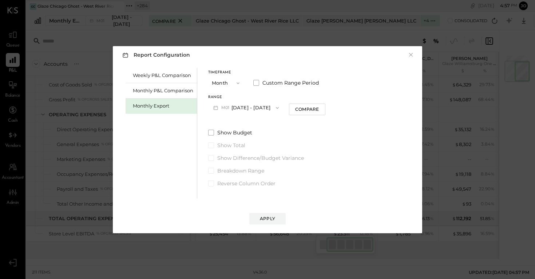
click at [251, 105] on button "M01 [DATE] - [DATE]" at bounding box center [246, 107] width 76 height 13
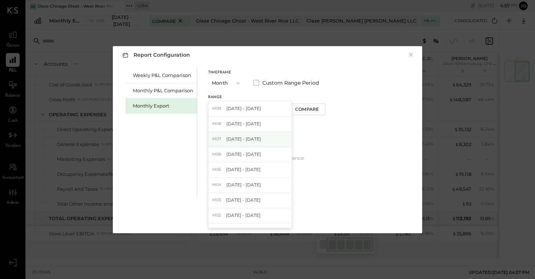
click at [253, 138] on span "[DATE] - [DATE]" at bounding box center [243, 139] width 35 height 6
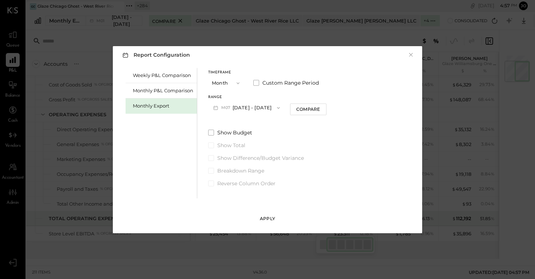
click at [268, 215] on button "Apply" at bounding box center [267, 219] width 36 height 12
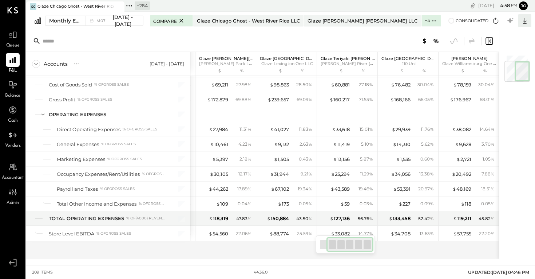
click at [527, 22] on icon at bounding box center [525, 21] width 4 height 6
click at [485, 65] on icon at bounding box center [481, 63] width 7 height 7
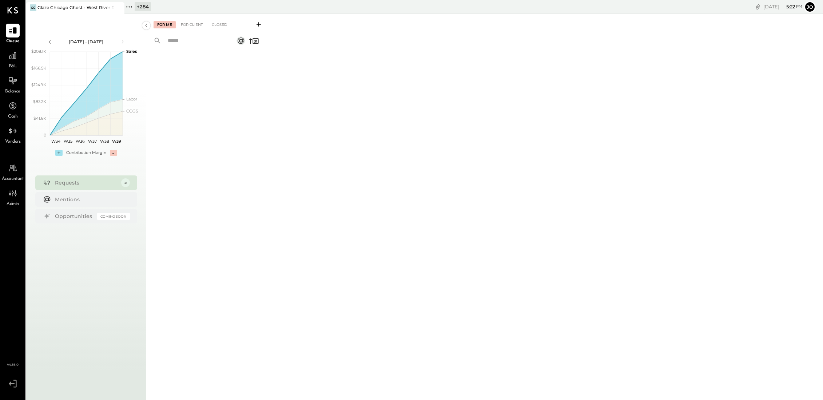
click at [122, 9] on icon at bounding box center [118, 7] width 9 height 9
click at [28, 5] on icon at bounding box center [30, 6] width 9 height 9
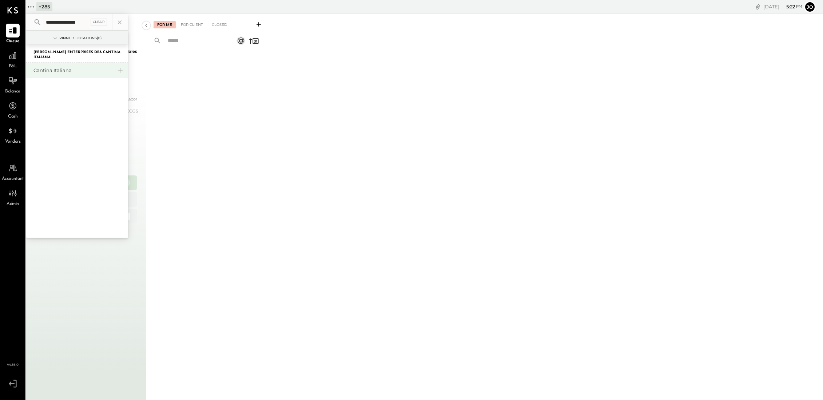
type input "**********"
click at [59, 73] on div "Cantina Italiana" at bounding box center [72, 70] width 79 height 7
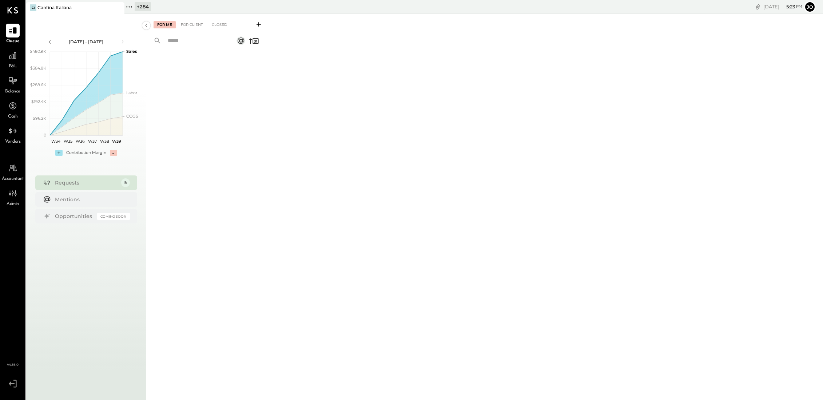
click at [11, 64] on span "P&L" at bounding box center [13, 66] width 8 height 7
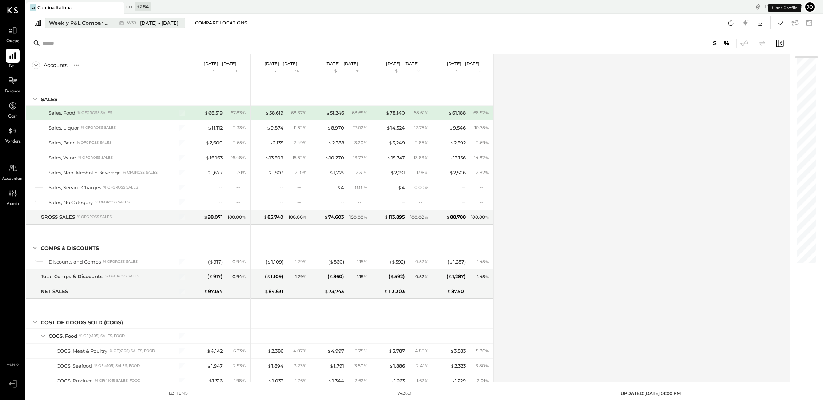
click at [123, 25] on icon at bounding box center [121, 22] width 7 height 7
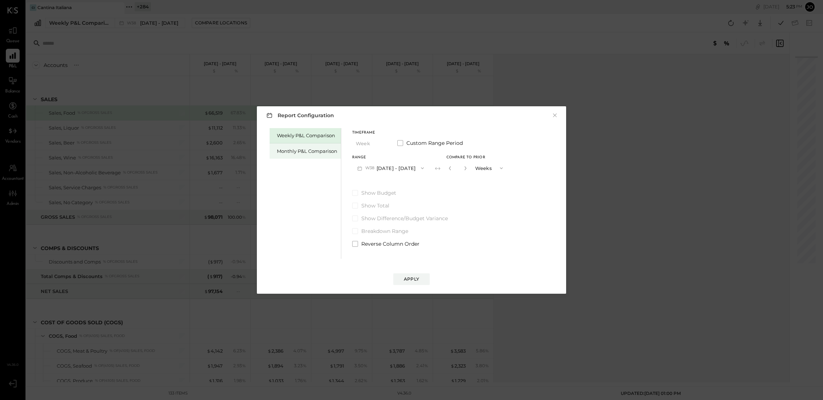
click at [313, 148] on div "Monthly P&L Comparison" at bounding box center [307, 151] width 60 height 7
click at [406, 167] on button "M09 [DATE] - [DATE]" at bounding box center [390, 167] width 77 height 13
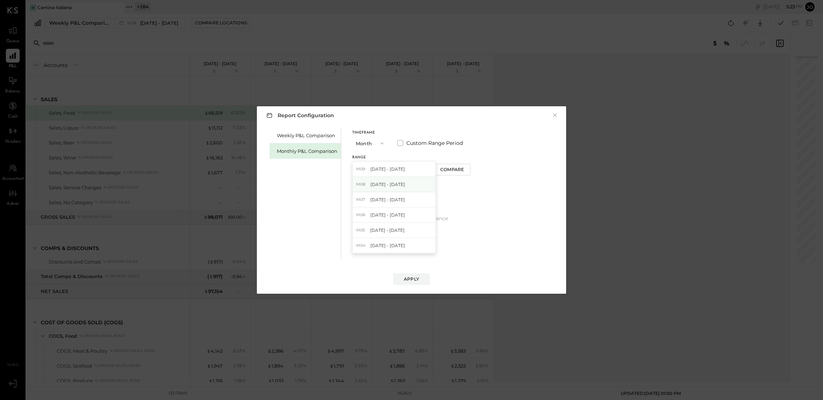
click at [406, 182] on div "M08 [DATE] - [DATE]" at bounding box center [394, 184] width 83 height 15
click at [452, 174] on button "Compare" at bounding box center [452, 170] width 36 height 12
click at [461, 172] on div "*" at bounding box center [457, 167] width 23 height 13
click at [464, 170] on icon "button" at bounding box center [465, 168] width 2 height 4
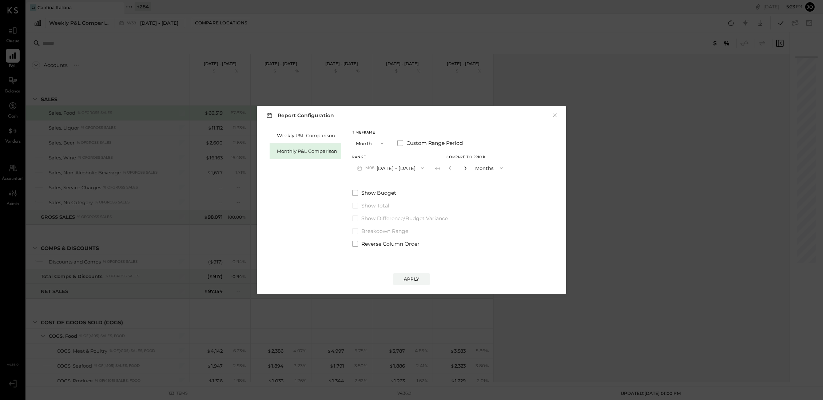
click at [464, 170] on icon "button" at bounding box center [465, 168] width 2 height 4
type input "*"
click at [410, 283] on button "Apply" at bounding box center [411, 279] width 36 height 12
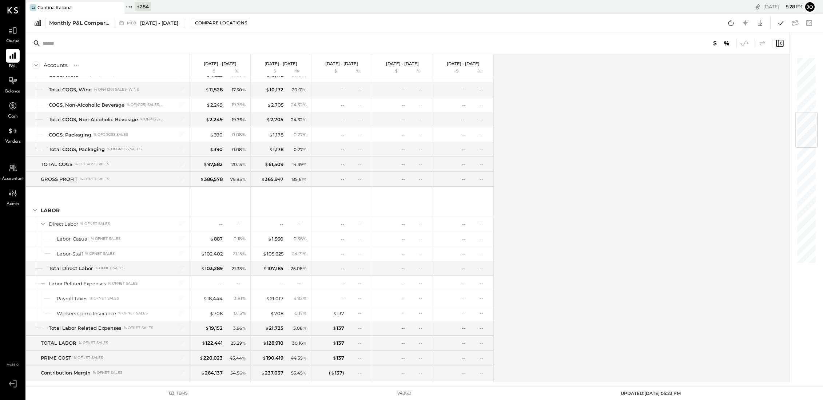
scroll to position [469, 0]
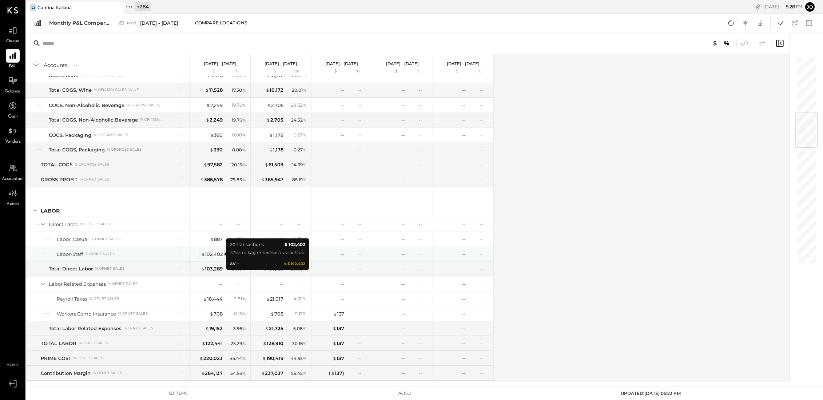
click at [216, 253] on div "$ 102,402" at bounding box center [212, 254] width 22 height 7
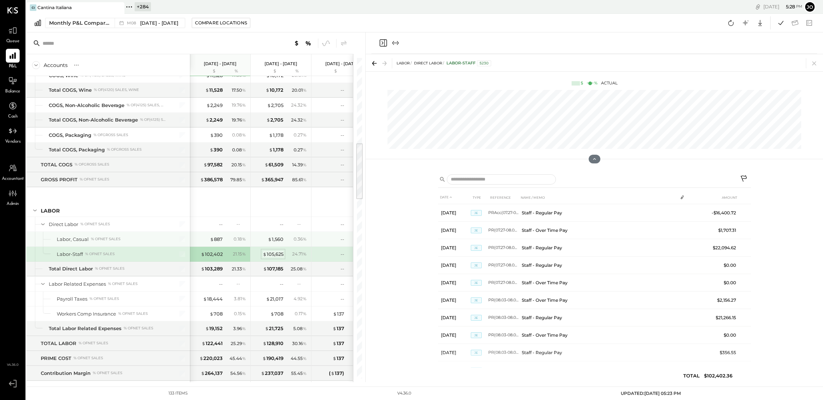
click at [278, 256] on div "$ 105,625" at bounding box center [273, 254] width 21 height 7
click at [219, 253] on div "$ 102,402" at bounding box center [212, 254] width 22 height 7
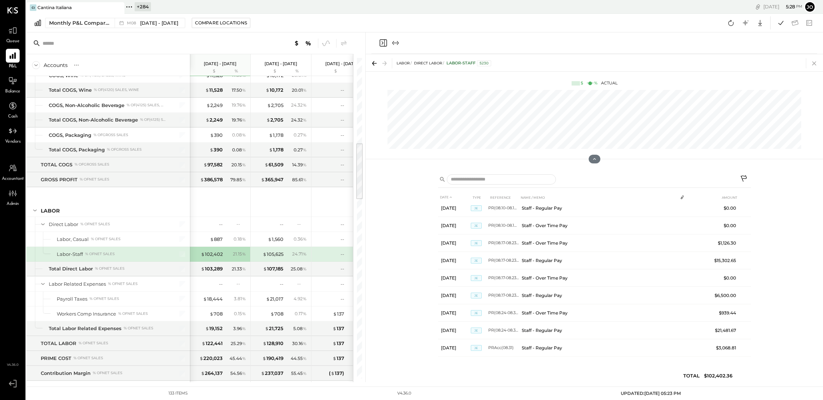
click at [813, 63] on icon at bounding box center [814, 63] width 10 height 10
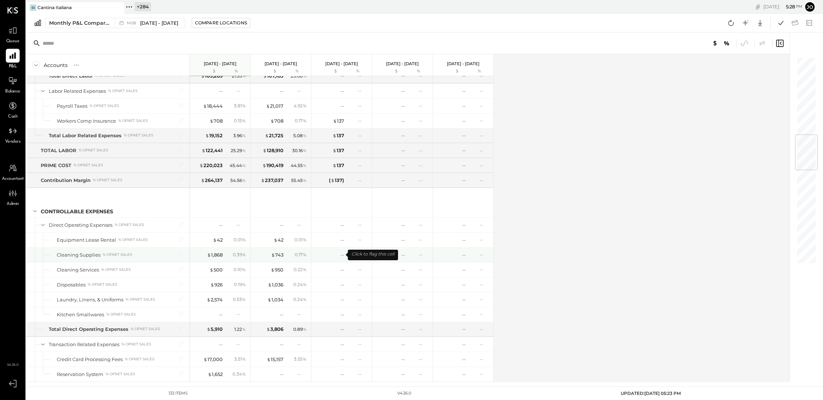
scroll to position [482, 0]
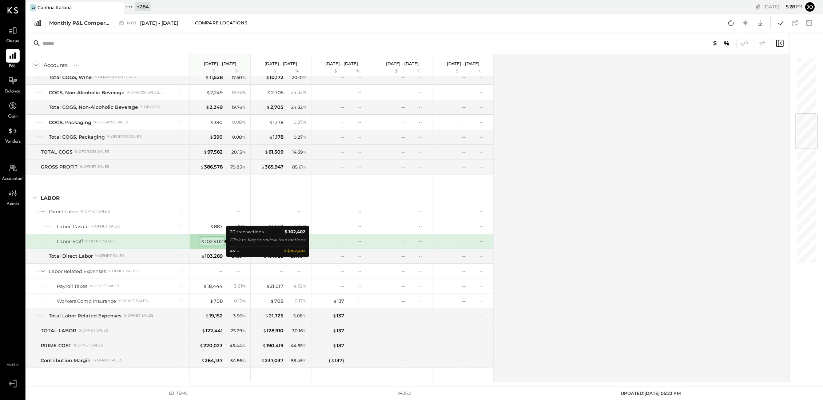
click at [216, 240] on div "$ 102,402" at bounding box center [212, 241] width 22 height 7
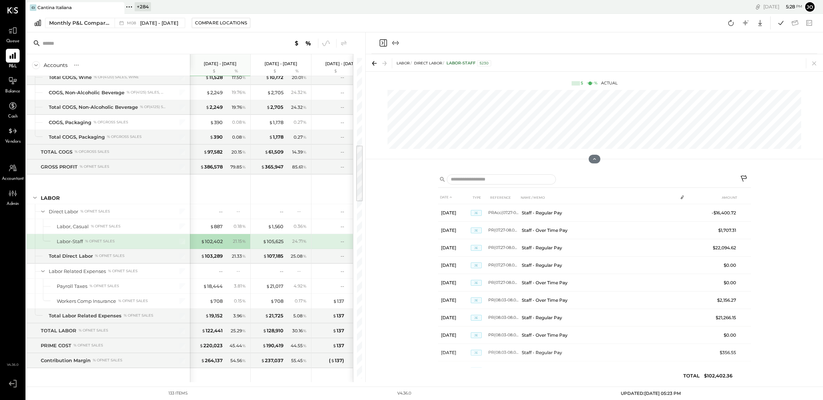
click at [744, 180] on icon at bounding box center [744, 179] width 9 height 9
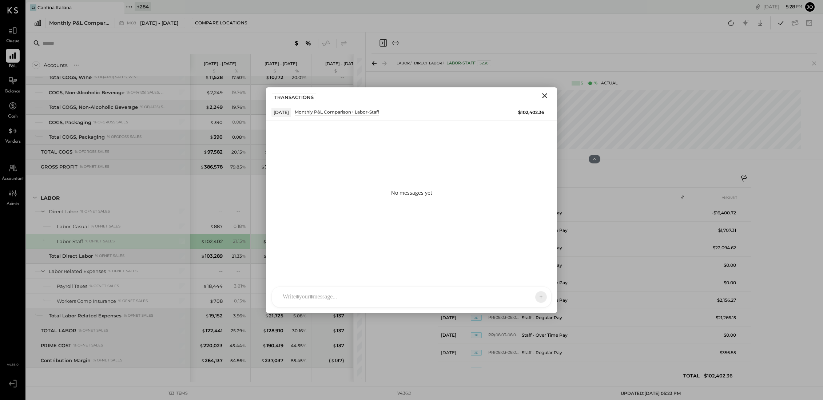
click at [475, 297] on div at bounding box center [405, 297] width 252 height 16
type input "******"
click at [428, 263] on div "**********" at bounding box center [411, 265] width 265 height 29
click at [424, 261] on div "**********" at bounding box center [411, 265] width 265 height 29
click at [517, 297] on span "ALL" at bounding box center [515, 297] width 9 height 6
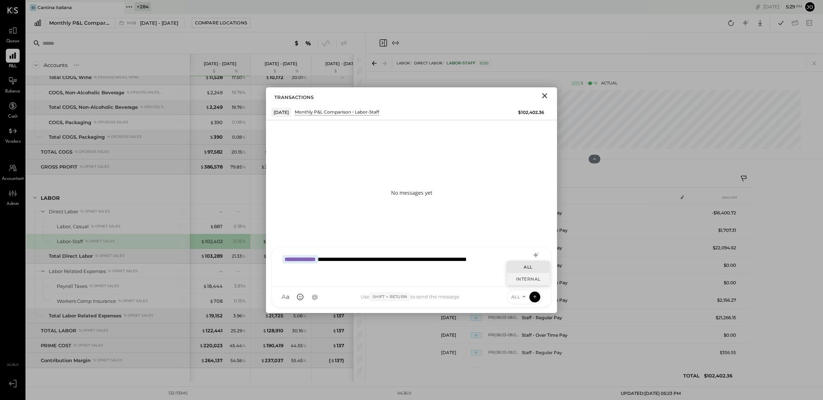
click at [525, 282] on div "INTERNAL" at bounding box center [528, 279] width 43 height 12
click at [537, 300] on button at bounding box center [534, 296] width 11 height 11
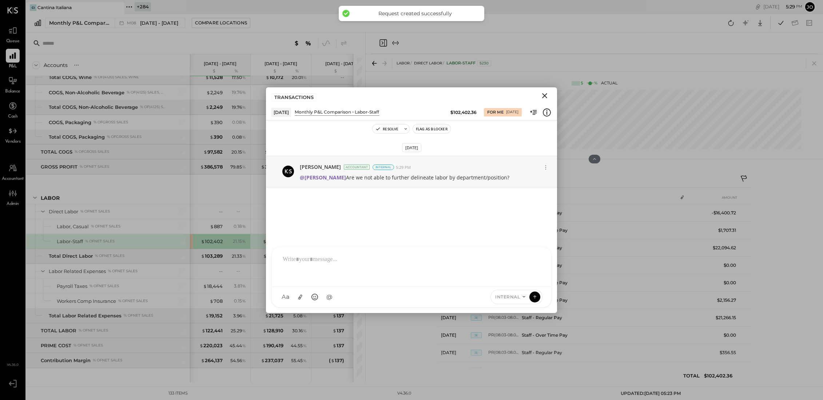
click at [544, 95] on icon "Close" at bounding box center [544, 95] width 9 height 9
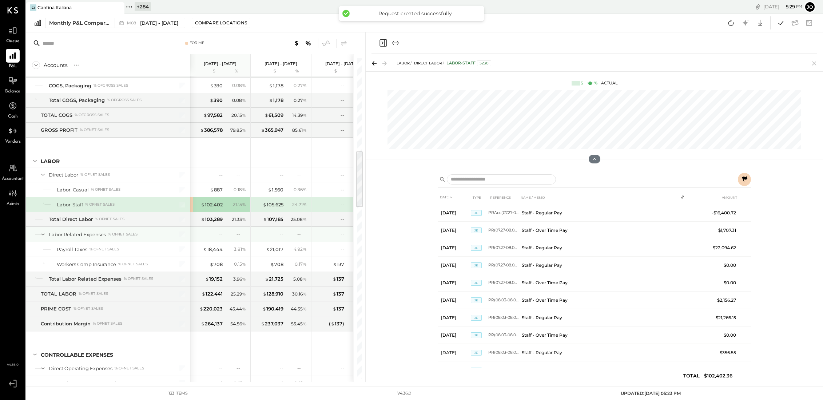
scroll to position [0, 1]
click at [811, 63] on icon at bounding box center [814, 63] width 10 height 10
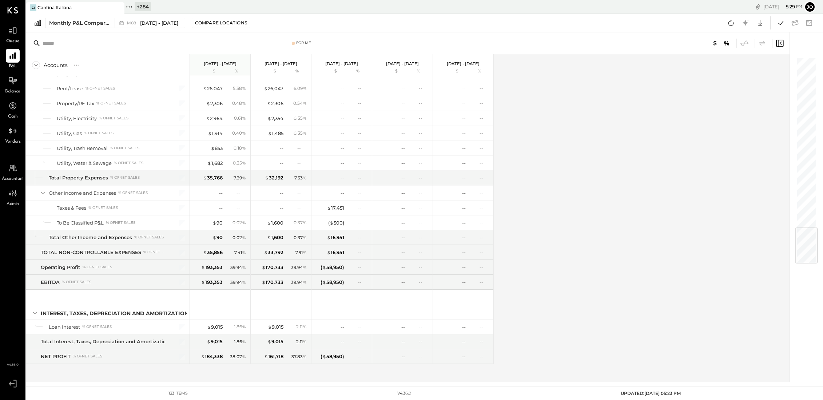
scroll to position [1454, 0]
click at [133, 9] on icon at bounding box center [128, 6] width 9 height 9
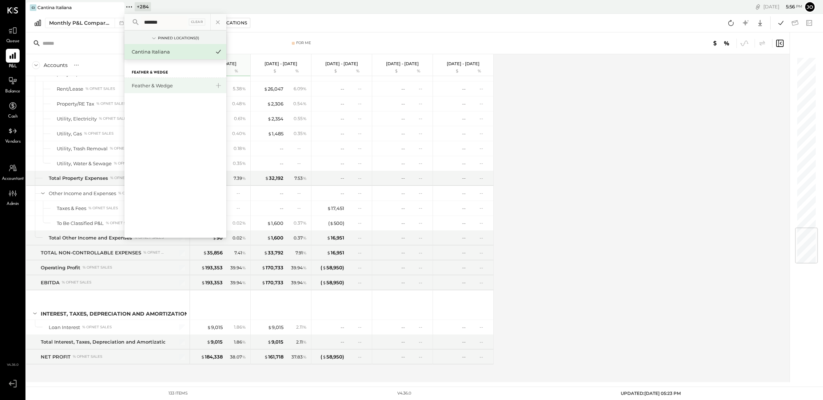
type input "*******"
click at [156, 91] on div "Feather & Wedge" at bounding box center [175, 85] width 102 height 15
click at [156, 90] on div "Feather & Wedge" at bounding box center [175, 85] width 102 height 15
click at [156, 88] on div "Feather & Wedge" at bounding box center [171, 85] width 79 height 7
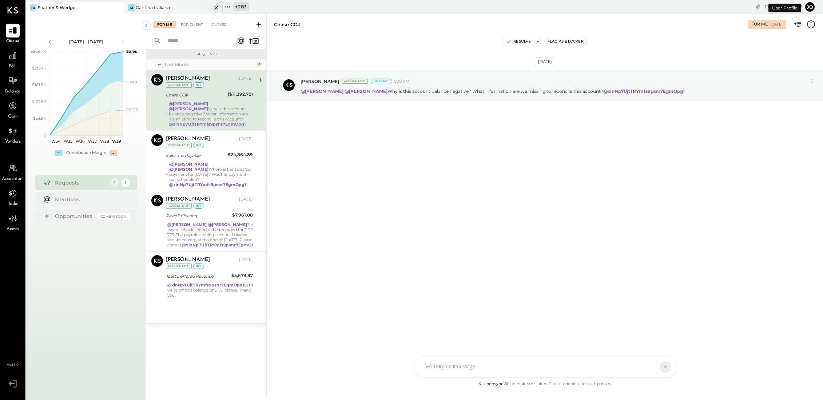
click at [215, 5] on icon at bounding box center [216, 7] width 9 height 9
click at [193, 28] on div "For Client" at bounding box center [191, 24] width 29 height 7
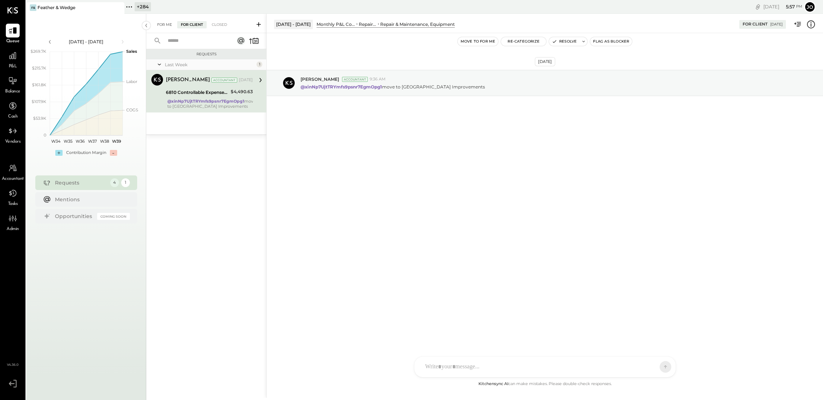
click at [164, 23] on div "For Me" at bounding box center [165, 24] width 22 height 7
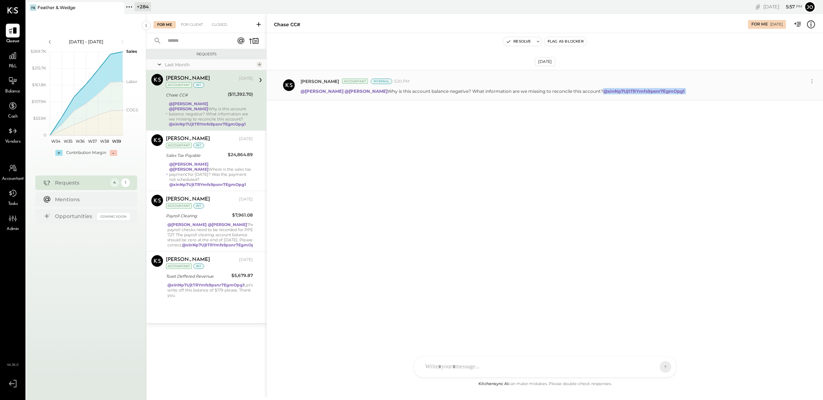
drag, startPoint x: 592, startPoint y: 93, endPoint x: 678, endPoint y: 92, distance: 85.5
click at [678, 92] on div "@[PERSON_NAME] @[PERSON_NAME] Why is this account balance negative? What inform…" at bounding box center [559, 91] width 517 height 8
click at [184, 21] on div "For Client" at bounding box center [191, 24] width 29 height 7
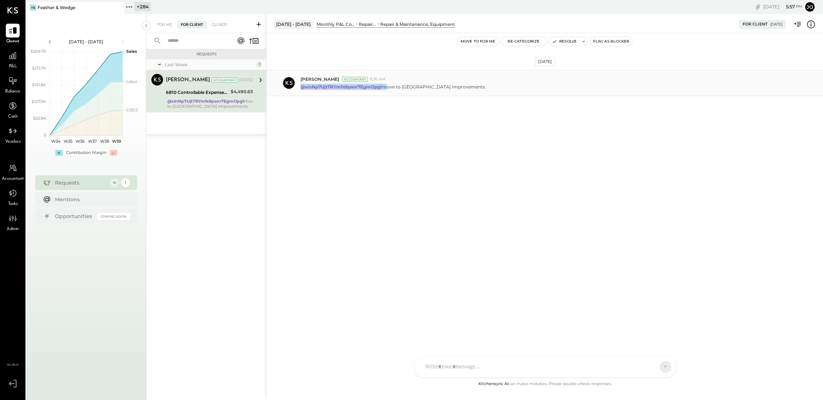
drag, startPoint x: 301, startPoint y: 88, endPoint x: 384, endPoint y: 86, distance: 83.3
click at [384, 86] on p "@xinNp7UjtTRYmfs9psnr7EgmOpg1 move to Leasehold Improvements" at bounding box center [393, 87] width 184 height 6
